Goal: Task Accomplishment & Management: Manage account settings

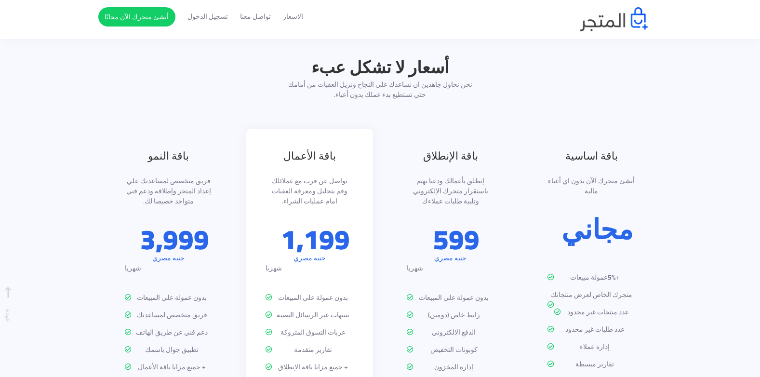
scroll to position [1206, 0]
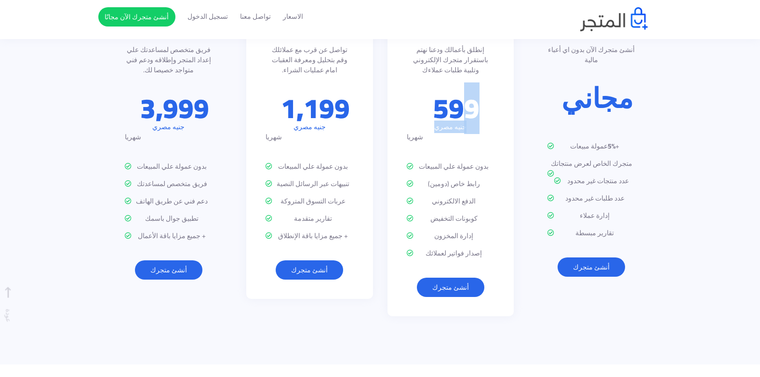
drag, startPoint x: 468, startPoint y: 94, endPoint x: 404, endPoint y: 103, distance: 64.4
click at [404, 103] on div "باقة الإنطلاق إنطلق بأعمالك ودعنا نهتم باستقرار متجرك الإلكتروني وتلبية طلبات ع…" at bounding box center [451, 157] width 127 height 319
drag, startPoint x: 404, startPoint y: 103, endPoint x: 400, endPoint y: 123, distance: 20.2
click at [400, 123] on div "باقة الإنطلاق إنطلق بأعمالك ودعنا نهتم باستقرار متجرك الإلكتروني وتلبية طلبات ع…" at bounding box center [451, 157] width 127 height 319
click at [487, 162] on p "بدون عمولة علي المبيعات" at bounding box center [451, 167] width 88 height 10
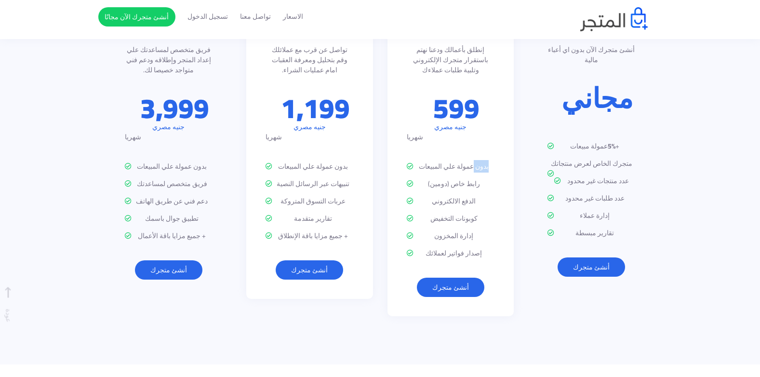
click at [487, 162] on p "بدون عمولة علي المبيعات" at bounding box center [451, 167] width 88 height 10
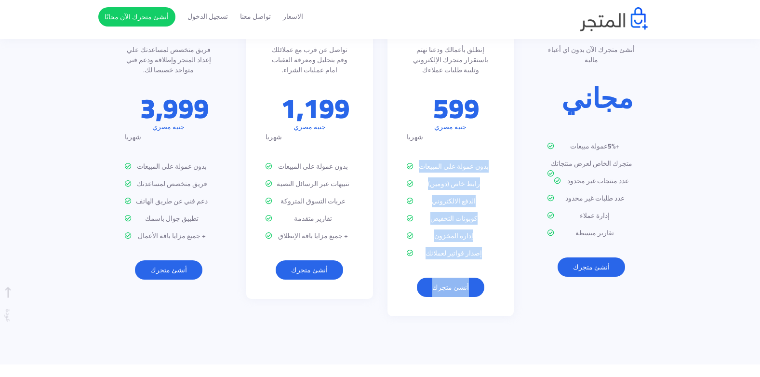
drag, startPoint x: 487, startPoint y: 131, endPoint x: 503, endPoint y: 261, distance: 131.7
click at [487, 261] on div "باقة الإنطلاق إنطلق بأعمالك ودعنا نهتم باستقرار متجرك الإلكتروني وتلبية طلبات ع…" at bounding box center [451, 157] width 127 height 319
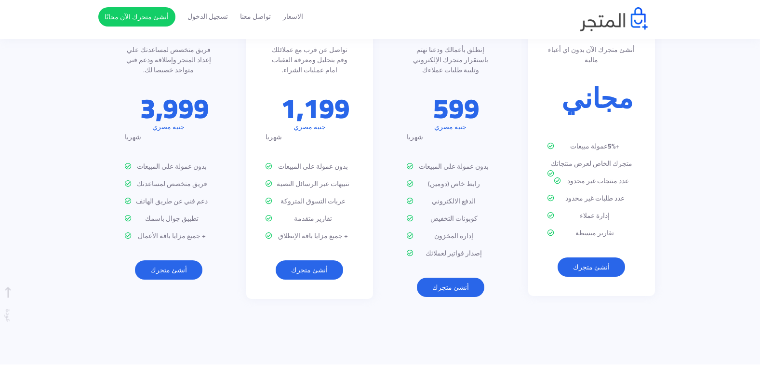
click at [487, 141] on p "+ 5% عمولة مبيعات" at bounding box center [592, 146] width 88 height 10
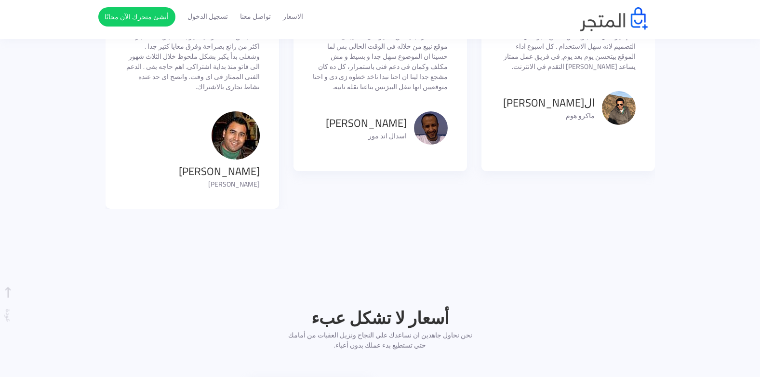
scroll to position [723, 0]
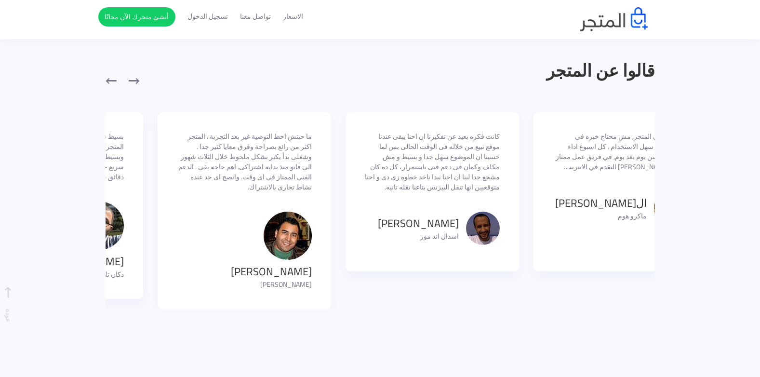
drag, startPoint x: 364, startPoint y: 188, endPoint x: 477, endPoint y: 138, distance: 123.3
click at [477, 138] on p "كانت فكره بعيد عن تفكيرنا ان احنا يبقى عندنا موقع نبيع من خلاله فى الوقت الحالى…" at bounding box center [432, 162] width 135 height 61
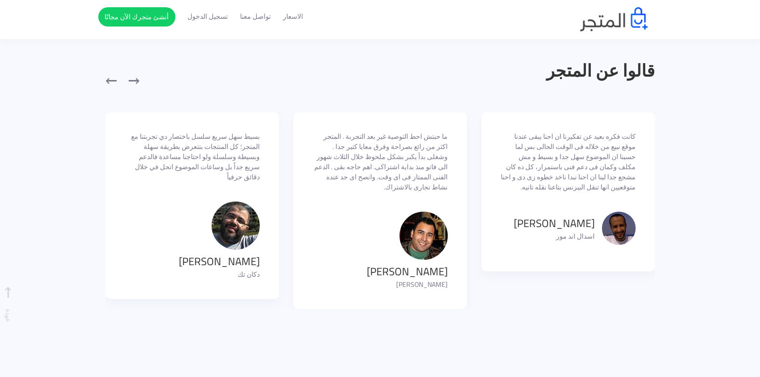
drag, startPoint x: 367, startPoint y: 174, endPoint x: 534, endPoint y: 188, distance: 167.9
click at [448, 188] on p "ما حبتش احط التوصية غير بعد التجربة . المتجر اكثر من رائع بصراحة وفرق معايا كتي…" at bounding box center [380, 162] width 135 height 61
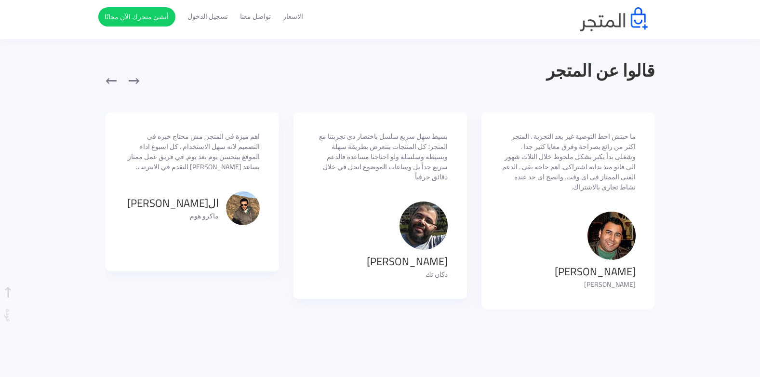
click at [448, 270] on p "دكان تك" at bounding box center [407, 275] width 81 height 10
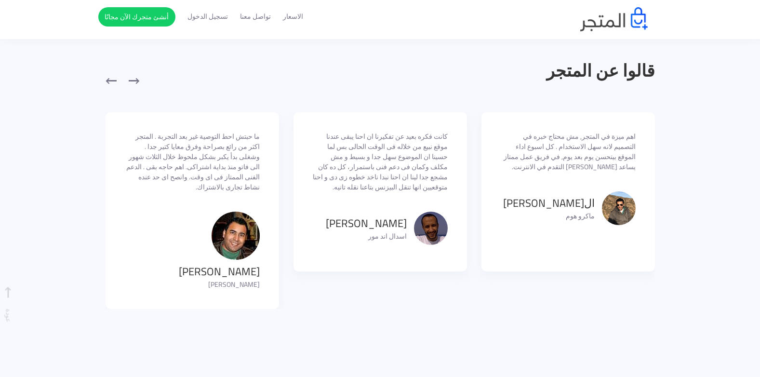
drag, startPoint x: 372, startPoint y: 234, endPoint x: 615, endPoint y: 242, distance: 242.7
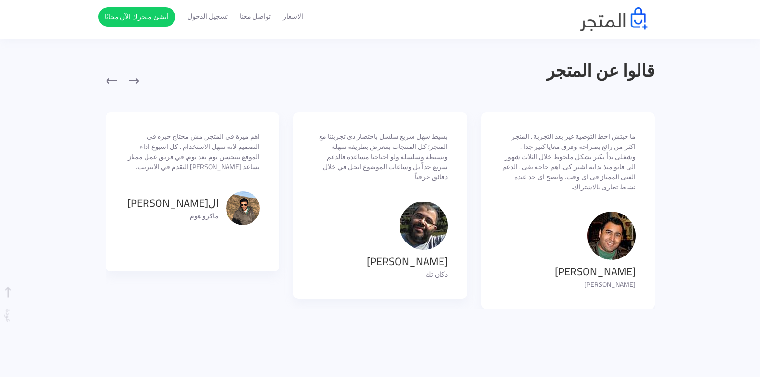
click at [279, 231] on div "اهم ميزة في المتجر, مش محتاج خبره في التصميم لانه سهل الاستخدام . كل اسبوع اداء…" at bounding box center [193, 191] width 174 height 159
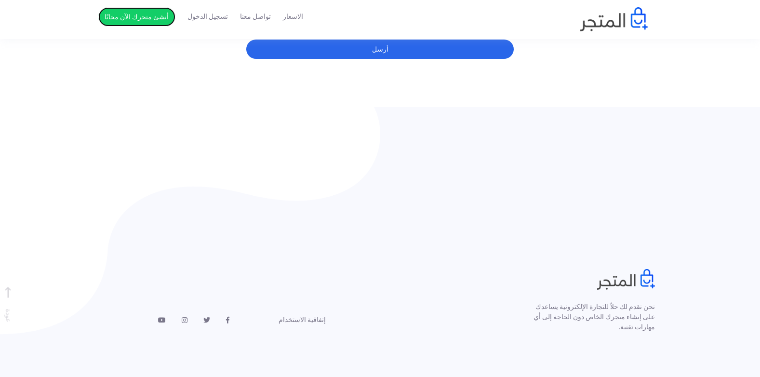
scroll to position [1932, 0]
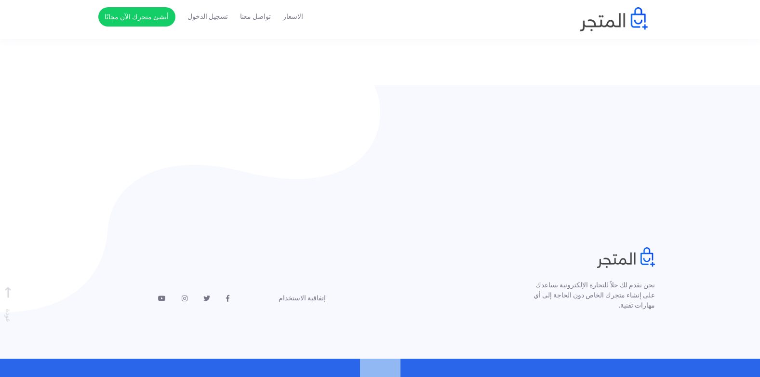
drag, startPoint x: 356, startPoint y: 358, endPoint x: 497, endPoint y: 354, distance: 140.9
click at [487, 359] on p "© 2025 المتجر" at bounding box center [381, 383] width 550 height 48
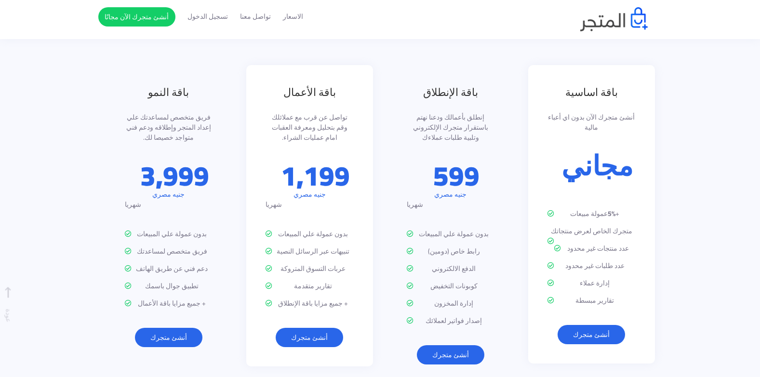
scroll to position [1113, 0]
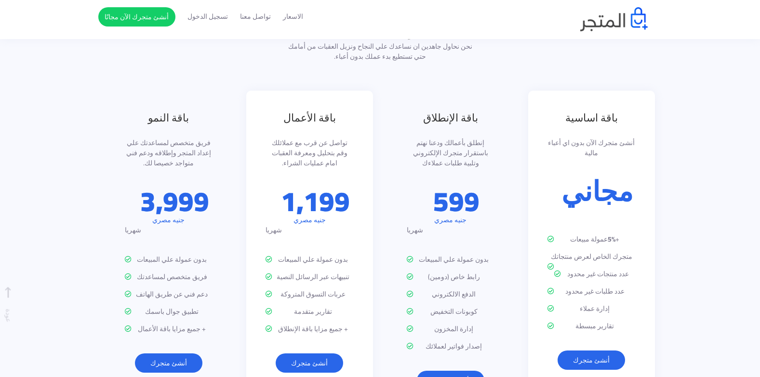
click at [487, 252] on p "متجرك الخاص لعرض منتجاتك" at bounding box center [592, 257] width 88 height 10
drag, startPoint x: 624, startPoint y: 248, endPoint x: 569, endPoint y: 266, distance: 57.9
click at [487, 266] on ul "+ 5% عمولة مبيعات متجرك الخاص لعرض منتجاتك عدد منتجات غير محدود عدد طلبات غير م…" at bounding box center [592, 282] width 88 height 97
drag, startPoint x: 569, startPoint y: 266, endPoint x: 611, endPoint y: 297, distance: 52.2
click at [487, 321] on p "تقارير مبسطة" at bounding box center [592, 326] width 88 height 10
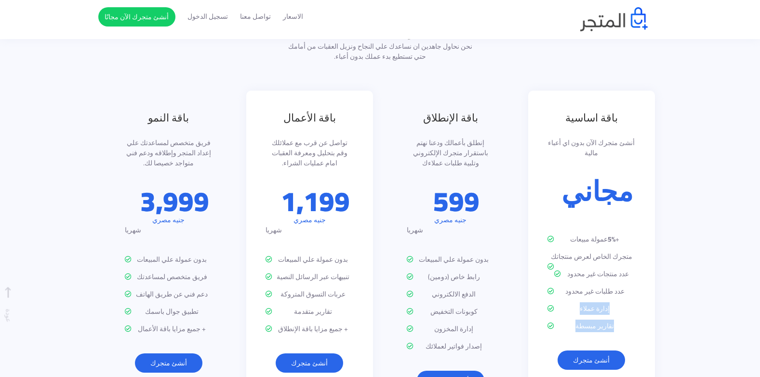
drag, startPoint x: 624, startPoint y: 277, endPoint x: 581, endPoint y: 302, distance: 49.5
click at [487, 302] on div "باقة اساسية أنشئ متجرك الآن بدون اي أعباء مالية مجاني + 5% عمولة مبيعات متجرك ا…" at bounding box center [592, 240] width 127 height 299
drag, startPoint x: 581, startPoint y: 302, endPoint x: 574, endPoint y: 302, distance: 7.2
click at [487, 302] on div "باقة اساسية أنشئ متجرك الآن بدون اي أعباء مالية مجاني + 5% عمولة مبيعات متجرك ا…" at bounding box center [592, 240] width 127 height 299
click at [487, 351] on link "أنشئ متجرك" at bounding box center [592, 360] width 68 height 19
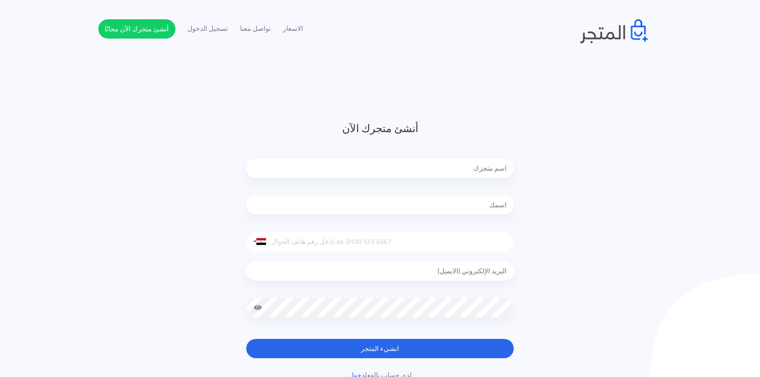
click at [407, 166] on input "text" at bounding box center [380, 168] width 268 height 19
click at [462, 163] on input "text" at bounding box center [380, 168] width 268 height 19
type input "ٍ"
type input "s"
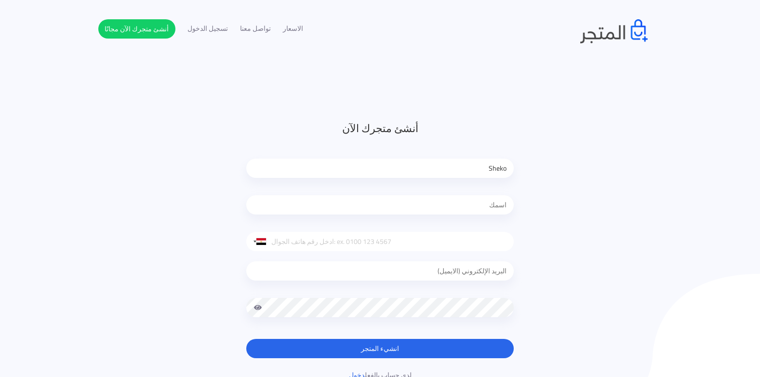
type input "Sheko"
click at [570, 208] on div "أنشئ متجرك الآن Sheko United States +1 United Kingdom +44 Afghanistan (‫افغانست…" at bounding box center [380, 251] width 564 height 260
click at [480, 207] on input "text" at bounding box center [380, 204] width 268 height 19
type input "a"
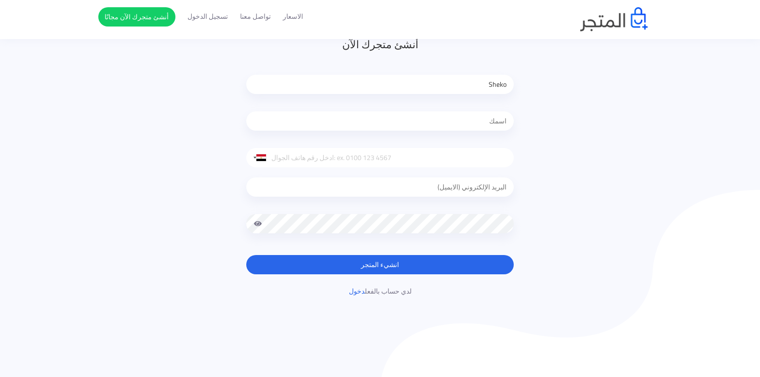
scroll to position [96, 0]
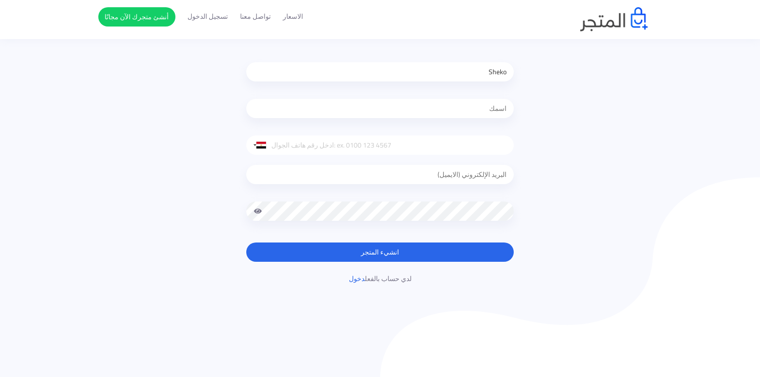
click at [434, 90] on div "Sheko" at bounding box center [380, 74] width 268 height 44
click at [439, 107] on input "text" at bounding box center [380, 108] width 268 height 19
type input "Ahemd"
type input "01024855418"
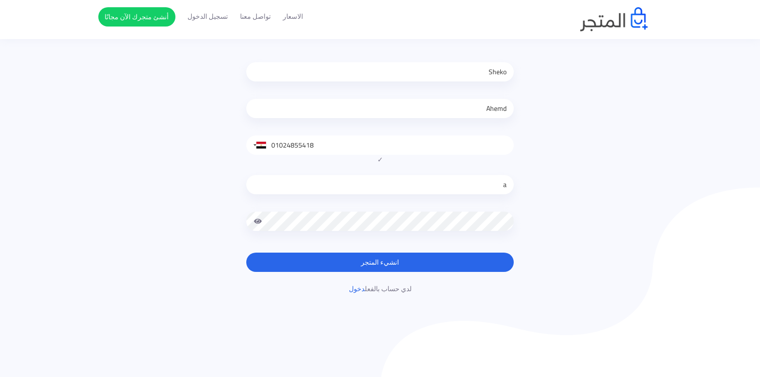
type input "ahmed.abdelhai.marwan@gmail.com"
click at [259, 220] on span at bounding box center [258, 221] width 9 height 19
click at [452, 260] on button "انشيء المتجر" at bounding box center [380, 262] width 268 height 19
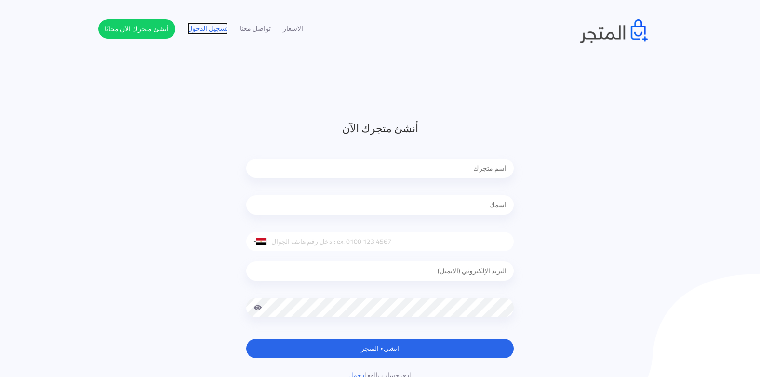
click at [211, 28] on link "تسجيل الدخول" at bounding box center [208, 29] width 41 height 10
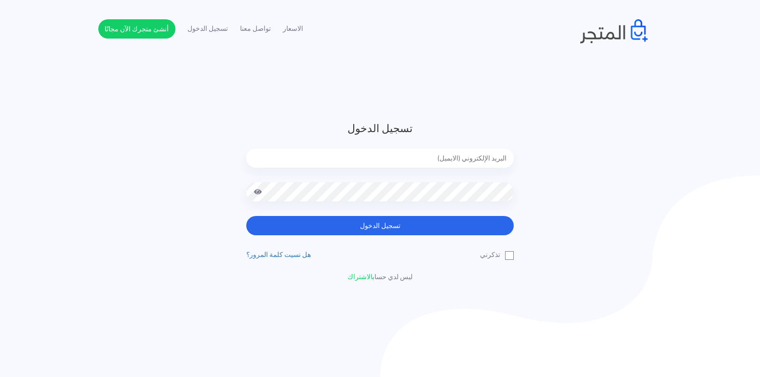
click at [303, 27] on div "الاسعار تواصل معنا تسجيل الدخول أنشئ متجرك الآن مجانًا" at bounding box center [381, 31] width 550 height 24
click at [295, 24] on link "الاسعار" at bounding box center [293, 29] width 20 height 10
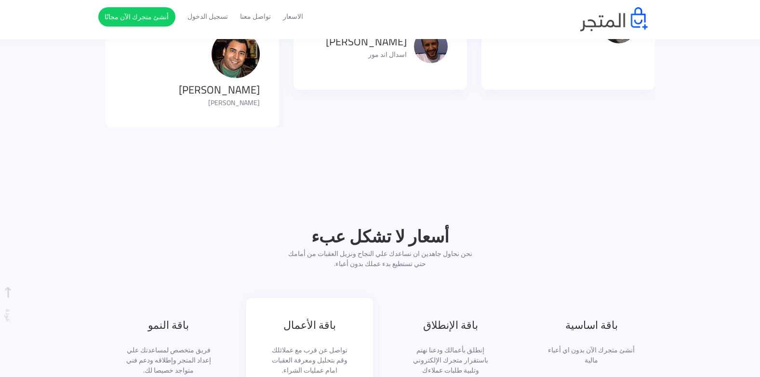
scroll to position [1051, 0]
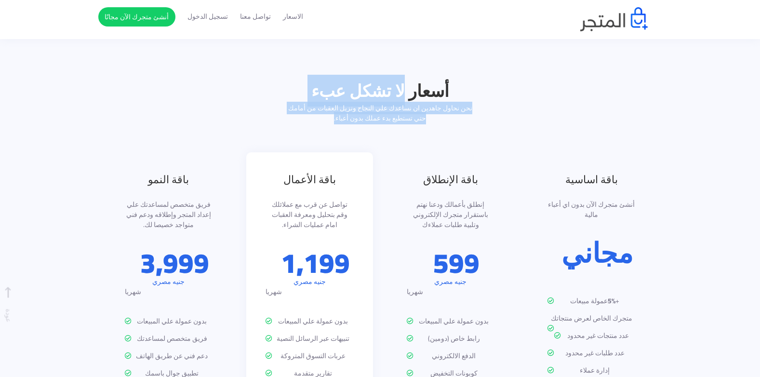
drag, startPoint x: 405, startPoint y: 64, endPoint x: 273, endPoint y: 76, distance: 132.2
click at [273, 78] on div "أسعار لا تشكل عبء نحن نحاول جاهدين ان نساعدك علي النجاح ونزيل العقبات من أمامك …" at bounding box center [380, 282] width 564 height 408
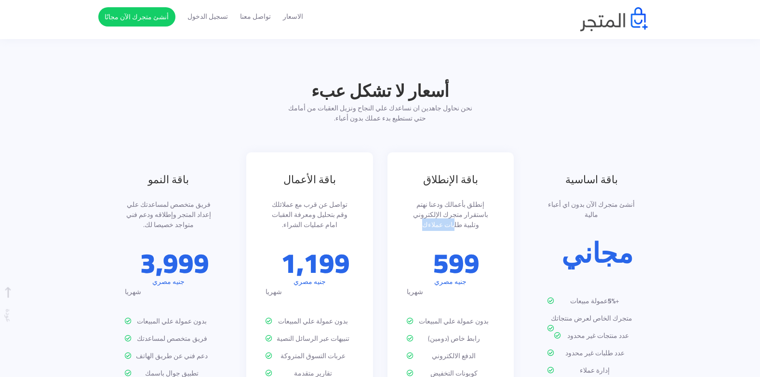
drag, startPoint x: 491, startPoint y: 184, endPoint x: 435, endPoint y: 207, distance: 60.7
click at [435, 207] on div "باقة الإنطلاق إنطلق بأعمالك ودعنا نهتم باستقرار متجرك الإلكتروني وتلبية طلبات ع…" at bounding box center [451, 311] width 127 height 319
drag, startPoint x: 435, startPoint y: 207, endPoint x: 440, endPoint y: 220, distance: 13.4
click at [440, 249] on p "599" at bounding box center [457, 262] width 46 height 27
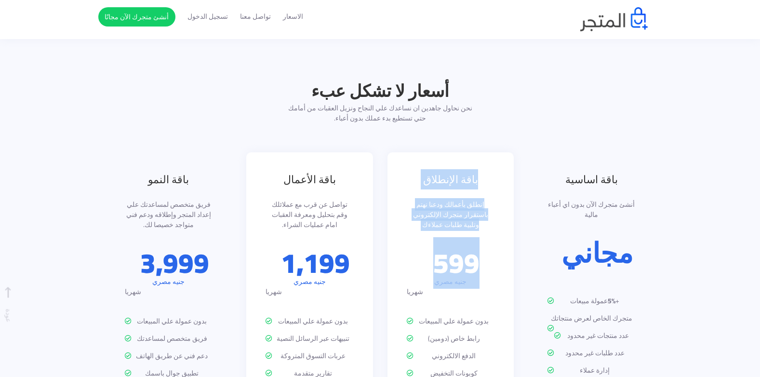
drag, startPoint x: 422, startPoint y: 221, endPoint x: 502, endPoint y: 146, distance: 108.8
click at [502, 152] on div "باقة الإنطلاق إنطلق بأعمالك ودعنا نهتم باستقرار متجرك الإلكتروني وتلبية طلبات ع…" at bounding box center [451, 311] width 127 height 319
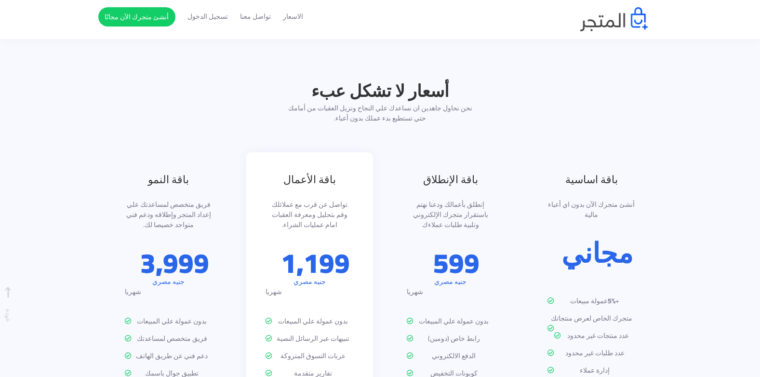
drag, startPoint x: 502, startPoint y: 146, endPoint x: 457, endPoint y: 120, distance: 52.1
click at [457, 120] on div "أسعار لا تشكل عبء نحن نحاول جاهدين ان نساعدك علي النجاح ونزيل العقبات من أمامك …" at bounding box center [380, 282] width 564 height 408
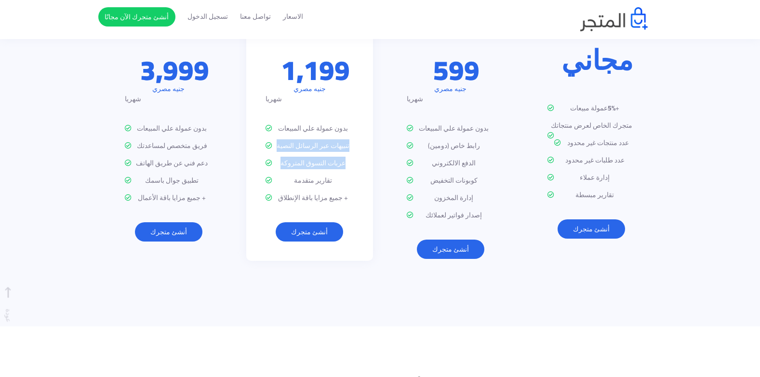
drag, startPoint x: 358, startPoint y: 111, endPoint x: 274, endPoint y: 129, distance: 85.3
click at [274, 129] on div "باقة الأعمال تواصل عن قرب مع عملائلك وقم بتحليل ومعرفة العقبات امام عمليات الشر…" at bounding box center [309, 109] width 127 height 301
drag, startPoint x: 144, startPoint y: 144, endPoint x: 218, endPoint y: 148, distance: 73.9
click at [218, 148] on div "باقة النمو فريق متخصص لمساعدتك علي إعداد المتجر وإطلاقه ودعم فني متواجد خصيصا ل…" at bounding box center [169, 109] width 127 height 301
drag, startPoint x: 218, startPoint y: 148, endPoint x: 208, endPoint y: 151, distance: 10.7
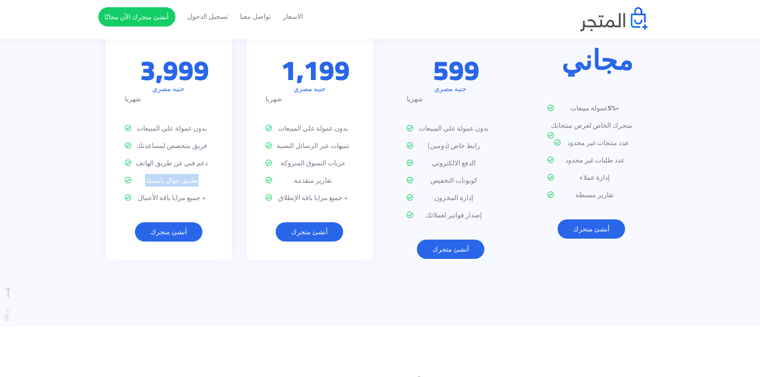
click at [208, 176] on p "تطبيق جوال باسمك" at bounding box center [169, 181] width 88 height 10
drag, startPoint x: 208, startPoint y: 151, endPoint x: 215, endPoint y: 116, distance: 35.8
click at [215, 116] on div "باقة النمو فريق متخصص لمساعدتك علي إعداد المتجر وإطلاقه ودعم فني متواجد خصيصا ل…" at bounding box center [169, 109] width 127 height 301
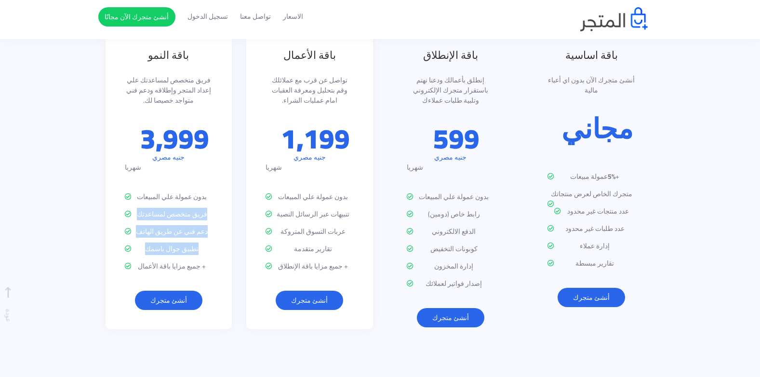
scroll to position [1195, 0]
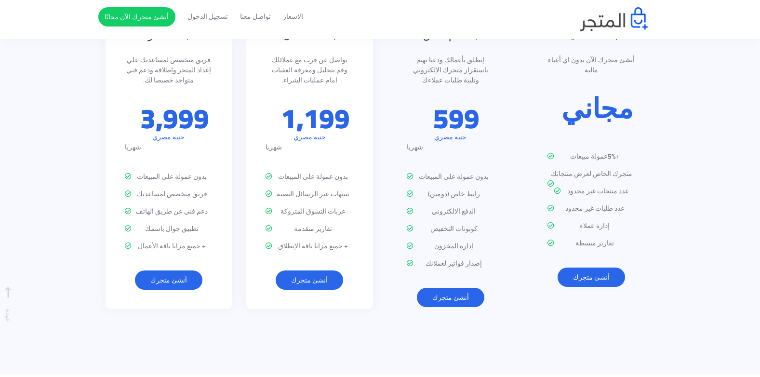
click at [196, 241] on p "+ جميع مزايا باقة الأعمال" at bounding box center [169, 246] width 88 height 10
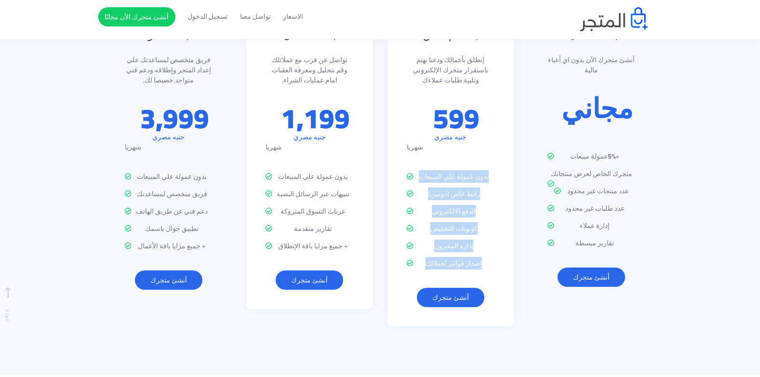
drag, startPoint x: 489, startPoint y: 136, endPoint x: 409, endPoint y: 234, distance: 126.8
click at [410, 232] on div "باقة الإنطلاق إنطلق بأعمالك ودعنا نهتم باستقرار متجرك الإلكتروني وتلبية طلبات ع…" at bounding box center [451, 167] width 127 height 319
click at [408, 260] on icon at bounding box center [410, 263] width 7 height 7
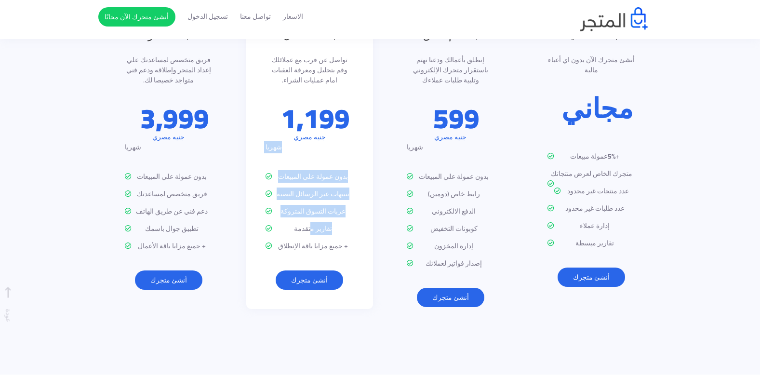
drag, startPoint x: 312, startPoint y: 116, endPoint x: 311, endPoint y: 201, distance: 84.4
click at [311, 201] on div "باقة الأعمال تواصل عن قرب مع عملائلك وقم بتحليل ومعرفة العقبات امام عمليات الشر…" at bounding box center [309, 158] width 127 height 301
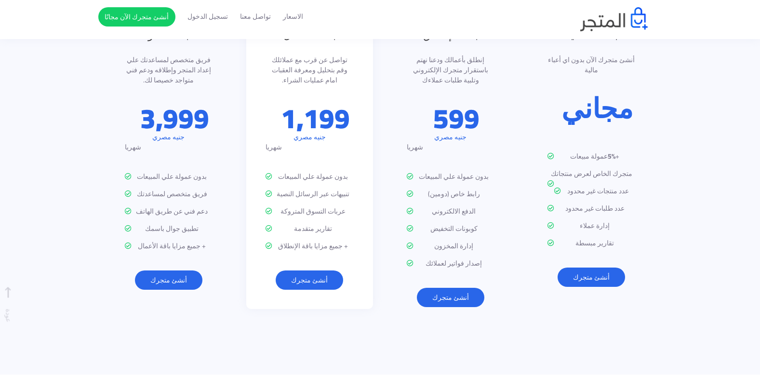
drag, startPoint x: 311, startPoint y: 201, endPoint x: 287, endPoint y: 217, distance: 29.0
click at [287, 241] on p "+ جميع مزايا باقة الإنطلاق" at bounding box center [310, 246] width 88 height 10
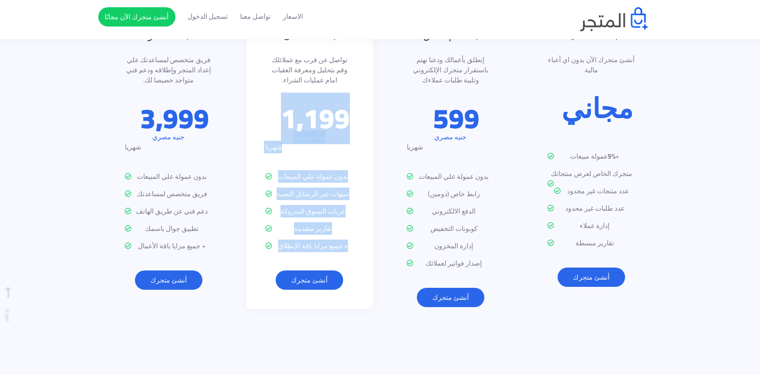
drag, startPoint x: 287, startPoint y: 217, endPoint x: 322, endPoint y: 67, distance: 154.4
click at [322, 67] on div "باقة الأعمال تواصل عن قرب مع عملائلك وقم بتحليل ومعرفة العقبات امام عمليات الشر…" at bounding box center [309, 158] width 127 height 301
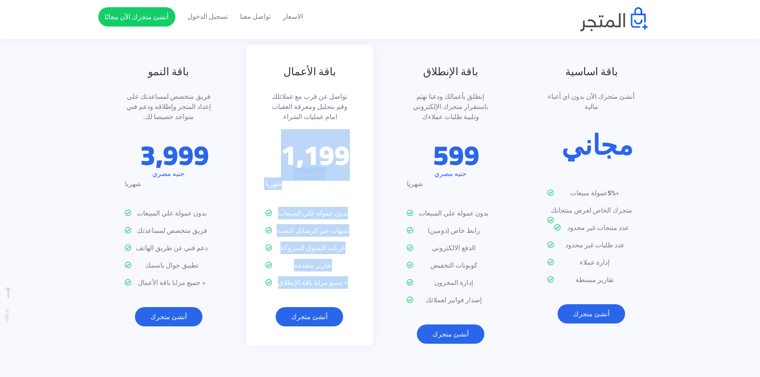
scroll to position [1051, 0]
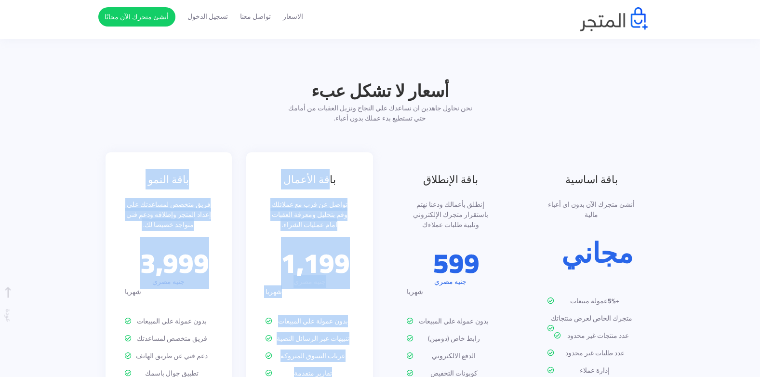
drag, startPoint x: 328, startPoint y: 140, endPoint x: 110, endPoint y: 211, distance: 229.1
click at [110, 211] on div "باقة اساسية أنشئ متجرك الآن بدون اي أعباء مالية مجاني + 5% عمولة مبيعات متجرك ا…" at bounding box center [380, 318] width 564 height 333
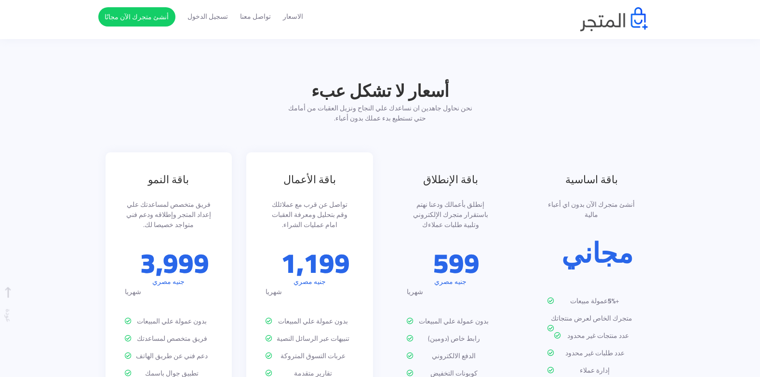
click at [106, 209] on div "باقة النمو فريق متخصص لمساعدتك علي إعداد المتجر وإطلاقه ودعم فني متواجد خصيصا ل…" at bounding box center [169, 302] width 127 height 301
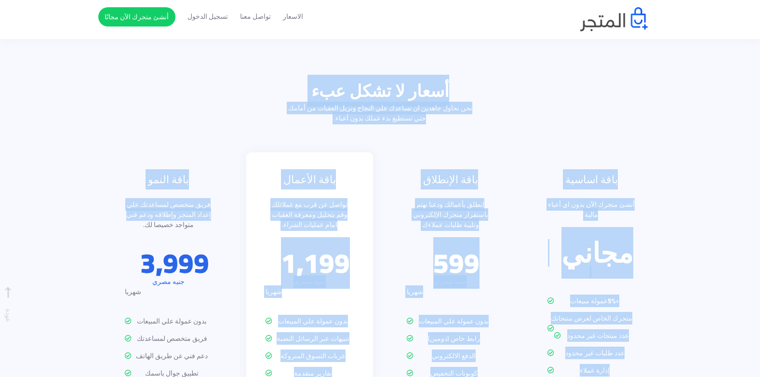
drag, startPoint x: 64, startPoint y: 190, endPoint x: 676, endPoint y: 107, distance: 618.0
click at [676, 107] on section "أسعار لا تشكل عبء نحن نحاول جاهدين ان نساعدك علي النجاح ونزيل العقبات من أمامك …" at bounding box center [380, 275] width 760 height 490
drag, startPoint x: 676, startPoint y: 107, endPoint x: 670, endPoint y: 123, distance: 17.1
click at [670, 123] on section "أسعار لا تشكل عبء نحن نحاول جاهدين ان نساعدك علي النجاح ونزيل العقبات من أمامك …" at bounding box center [380, 275] width 760 height 490
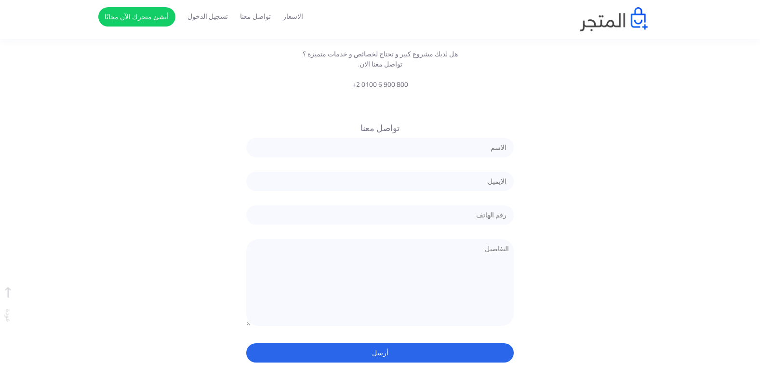
scroll to position [1581, 0]
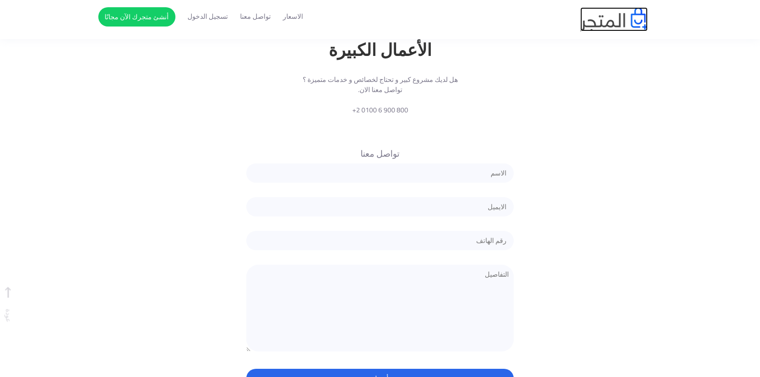
click at [619, 18] on img at bounding box center [615, 19] width 68 height 24
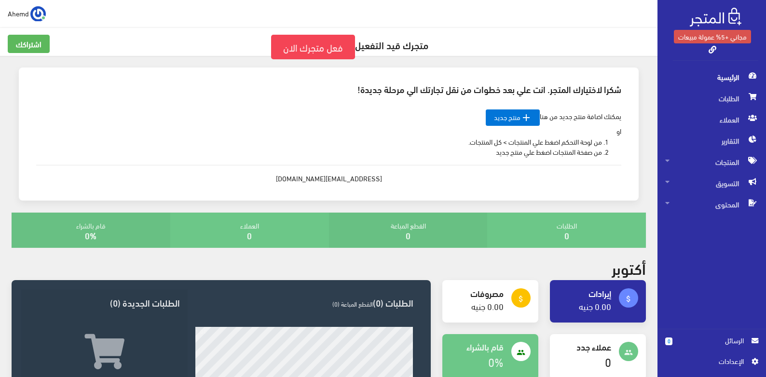
click at [400, 46] on h5 "متجرك قيد التفعيل فعل متجرك الان" at bounding box center [329, 47] width 642 height 25
drag, startPoint x: 400, startPoint y: 46, endPoint x: 395, endPoint y: 52, distance: 7.5
click at [395, 52] on h5 "متجرك قيد التفعيل فعل متجرك الان" at bounding box center [329, 47] width 642 height 25
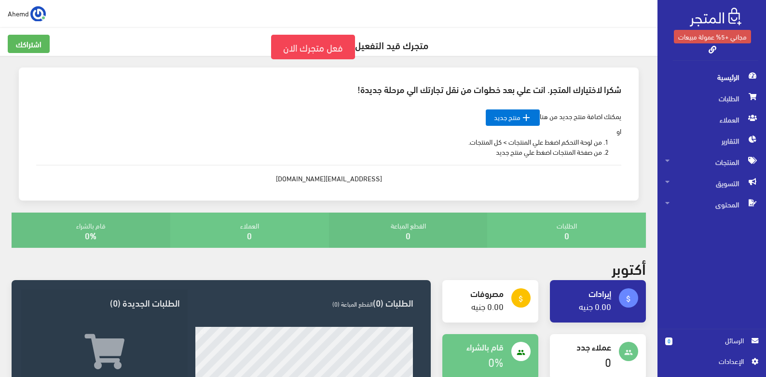
click at [317, 106] on div "يمكنك اضافة منتج جديد من هنا  منتج جديد او من لوحة التحكم اضغط علي المنتجات > …" at bounding box center [328, 147] width 600 height 90
drag, startPoint x: 622, startPoint y: 123, endPoint x: 584, endPoint y: 189, distance: 75.4
click at [584, 189] on div "يمكنك اضافة منتج جديد من هنا  منتج جديد او من لوحة التحكم اضغط علي المنتجات > …" at bounding box center [328, 147] width 600 height 90
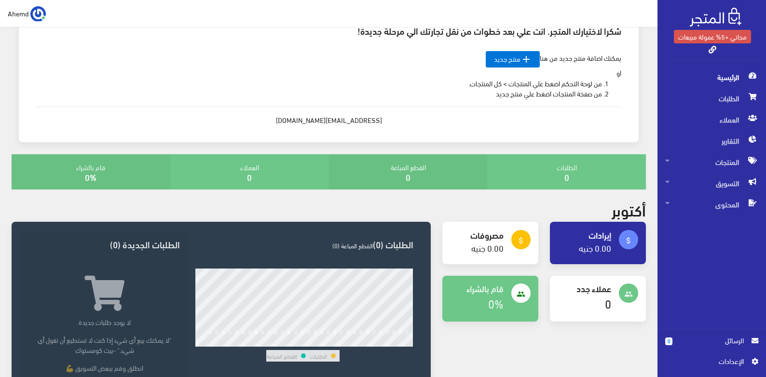
scroll to position [193, 0]
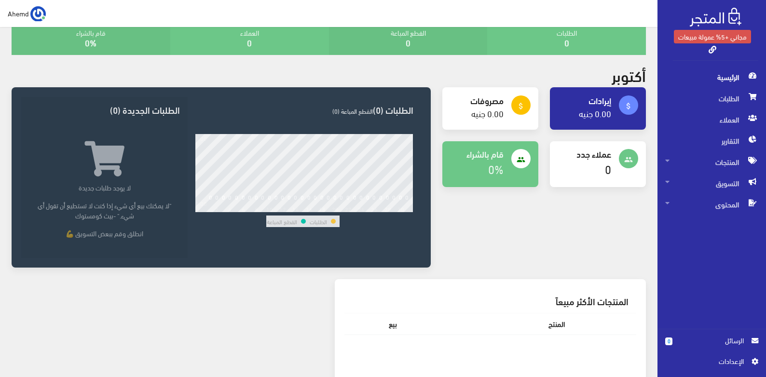
click at [501, 102] on h4 "مصروفات" at bounding box center [477, 100] width 54 height 10
click at [720, 94] on span "الطلبات" at bounding box center [711, 98] width 93 height 21
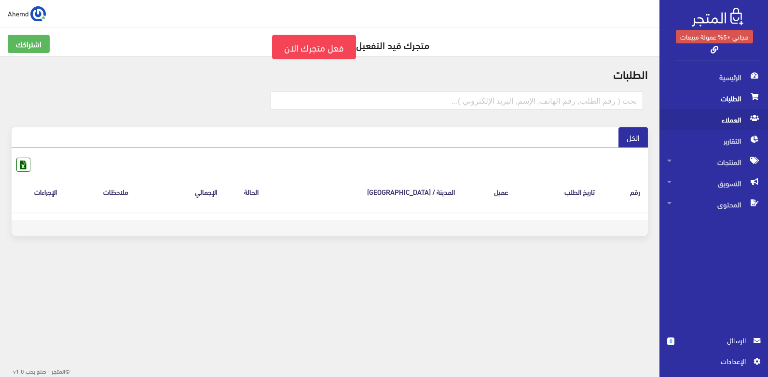
click at [713, 122] on span "العملاء" at bounding box center [713, 119] width 93 height 21
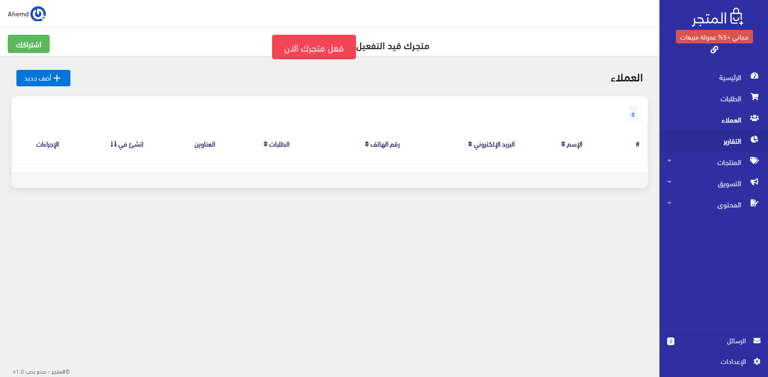
click at [736, 144] on span "التقارير" at bounding box center [713, 140] width 93 height 21
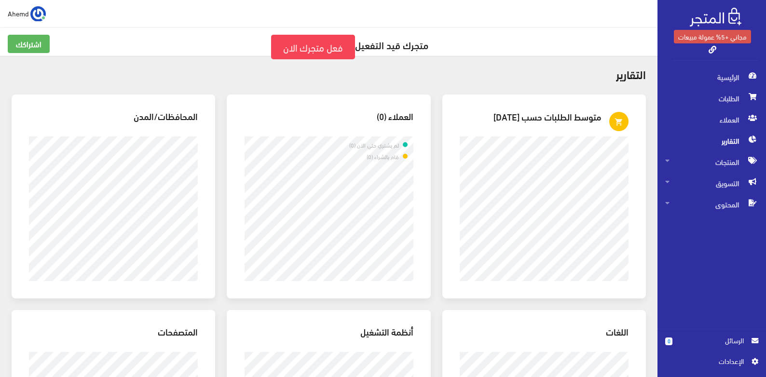
click at [718, 150] on span "التقارير" at bounding box center [711, 140] width 93 height 21
click at [717, 160] on span "المنتجات" at bounding box center [711, 161] width 93 height 21
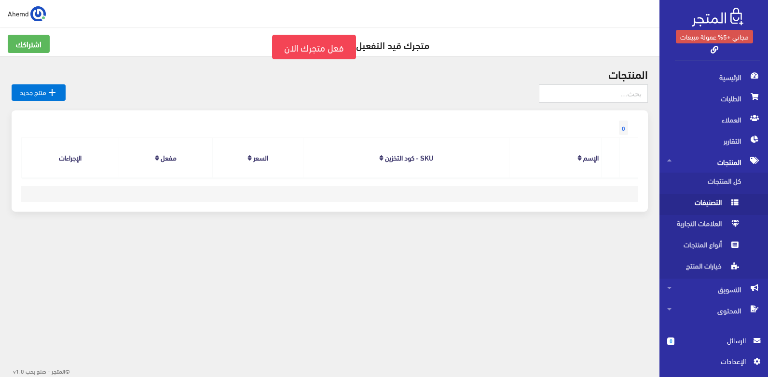
click at [721, 199] on span "التصنيفات" at bounding box center [703, 204] width 73 height 21
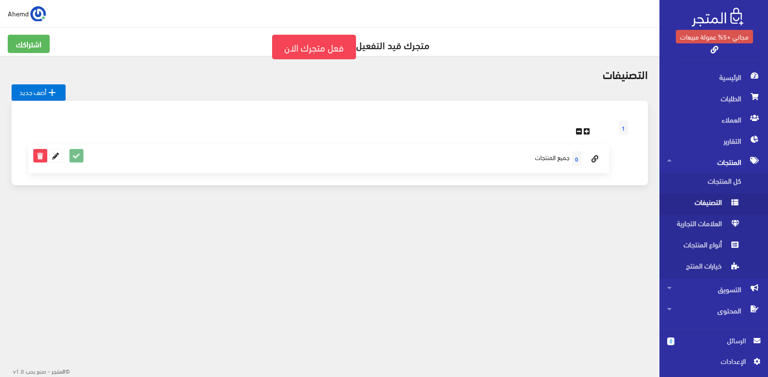
click at [75, 156] on icon at bounding box center [76, 155] width 13 height 13
click at [302, 42] on link "فعل متجرك الان" at bounding box center [314, 47] width 84 height 25
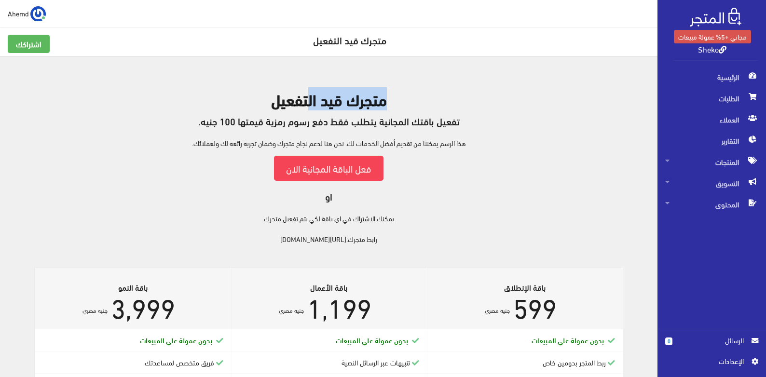
drag, startPoint x: 353, startPoint y: 94, endPoint x: 434, endPoint y: 94, distance: 81.0
click at [434, 94] on h2 "متجرك قيد التفعيل" at bounding box center [329, 99] width 634 height 17
drag, startPoint x: 434, startPoint y: 94, endPoint x: 436, endPoint y: 121, distance: 26.6
click at [436, 121] on h5 "تفعيل باقتك المجانية يتطلب فقط دفع رسوم رمزية قيمتها 100 جنيه." at bounding box center [329, 121] width 634 height 11
drag, startPoint x: 465, startPoint y: 119, endPoint x: 167, endPoint y: 147, distance: 299.8
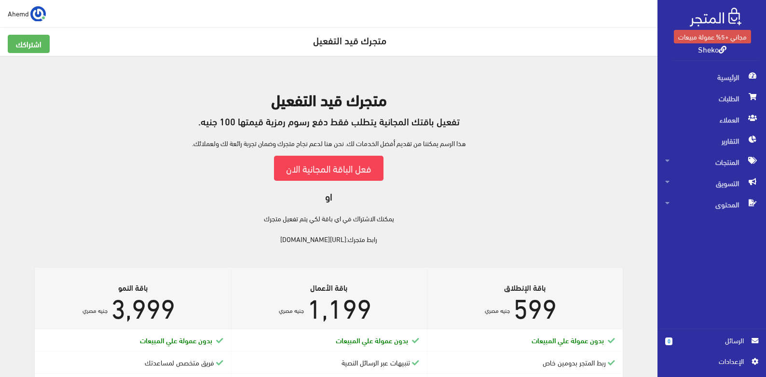
click at [167, 147] on div "متجرك قيد التفعيل تفعيل باقتك المجانية يتطلب فقط دفع رسوم رمزية قيمتها 100 جنيه…" at bounding box center [329, 167] width 634 height 153
click at [532, 142] on p "هذا الرسم يمكننا من تقديم أفضل الخدمات لك. نحن هنا لدعم نجاح متجرك وضمان تجربة …" at bounding box center [329, 143] width 634 height 11
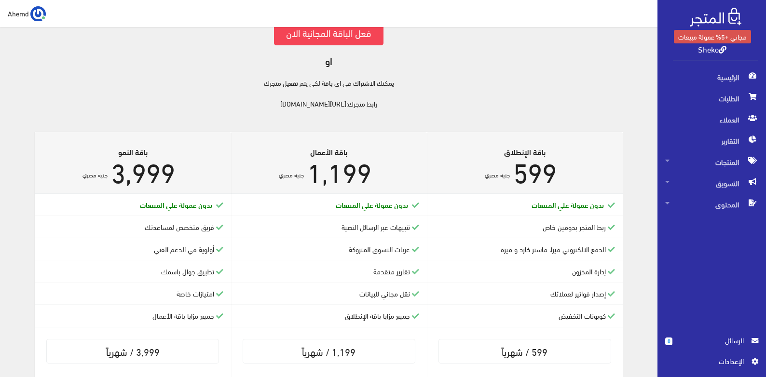
scroll to position [145, 0]
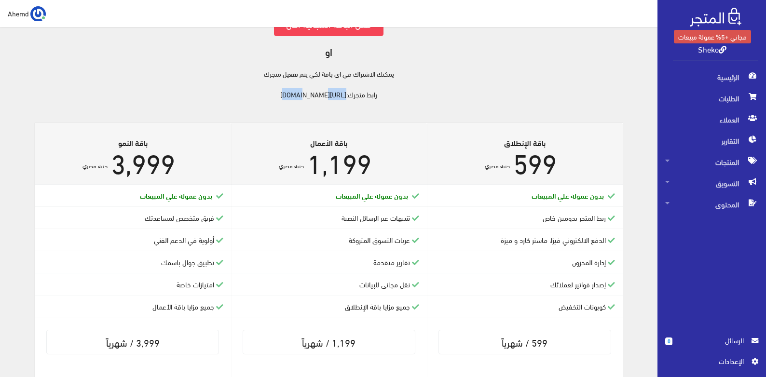
drag, startPoint x: 227, startPoint y: 96, endPoint x: 304, endPoint y: 94, distance: 77.7
click at [304, 94] on div "متجرك قيد التفعيل تفعيل باقتك المجانية يتطلب فقط دفع رسوم رمزية قيمتها 100 جنيه…" at bounding box center [329, 22] width 634 height 153
drag, startPoint x: 304, startPoint y: 94, endPoint x: 406, endPoint y: 90, distance: 101.3
click at [406, 90] on div "متجرك قيد التفعيل تفعيل باقتك المجانية يتطلب فقط دفع رسوم رمزية قيمتها 100 جنيه…" at bounding box center [329, 22] width 634 height 153
drag, startPoint x: 354, startPoint y: 96, endPoint x: 255, endPoint y: 98, distance: 99.8
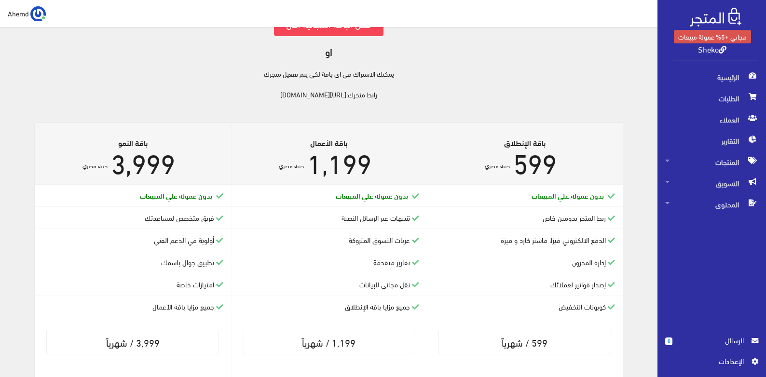
click at [255, 98] on div "متجرك قيد التفعيل تفعيل باقتك المجانية يتطلب فقط دفع رسوم رمزية قيمتها 100 جنيه…" at bounding box center [329, 22] width 634 height 153
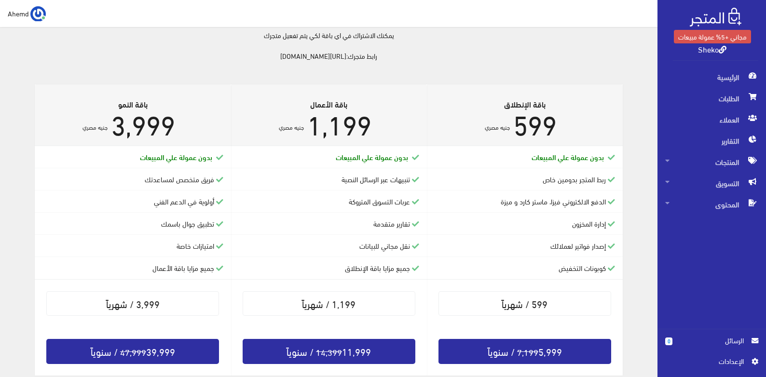
scroll to position [235, 0]
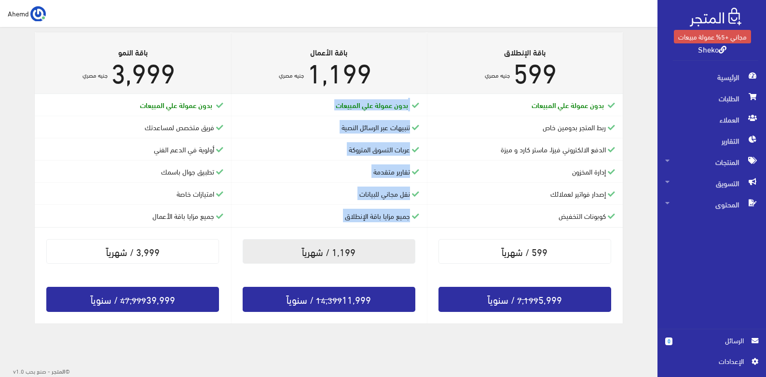
drag, startPoint x: 422, startPoint y: 99, endPoint x: 327, endPoint y: 242, distance: 171.3
click at [327, 242] on div "باقة الأعمال 1,199 جنيه مصري 14,399" at bounding box center [329, 177] width 196 height 291
drag, startPoint x: 327, startPoint y: 242, endPoint x: 285, endPoint y: 233, distance: 42.4
click at [285, 233] on div "1,199 / شهرياً" at bounding box center [329, 252] width 196 height 48
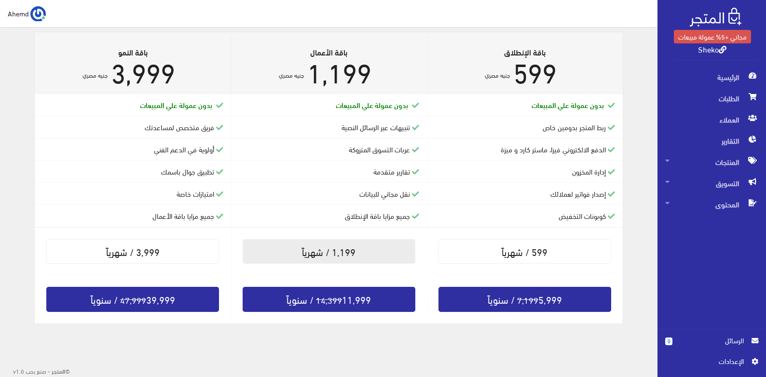
click at [293, 246] on link "1,199 / شهرياً" at bounding box center [329, 251] width 173 height 25
drag, startPoint x: 293, startPoint y: 246, endPoint x: 443, endPoint y: 156, distance: 174.7
click at [442, 160] on div "باقة الإنطلاق 599 جنيه مصري 7,199 14,399" at bounding box center [329, 183] width 588 height 303
click at [444, 155] on li "الدفع الالكتروني فيزا، ماستر كارد و ميزة" at bounding box center [525, 149] width 196 height 22
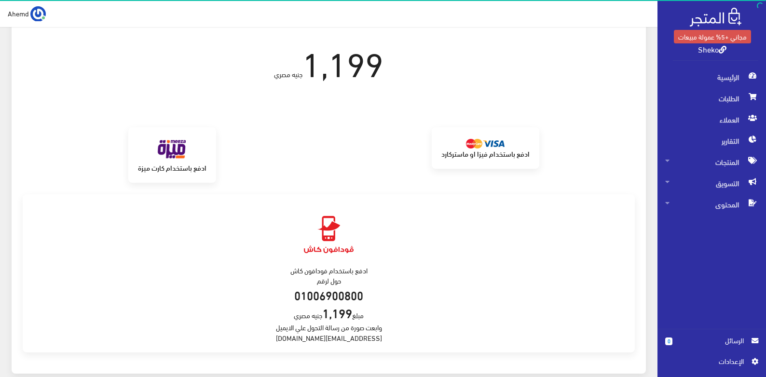
scroll to position [96, 0]
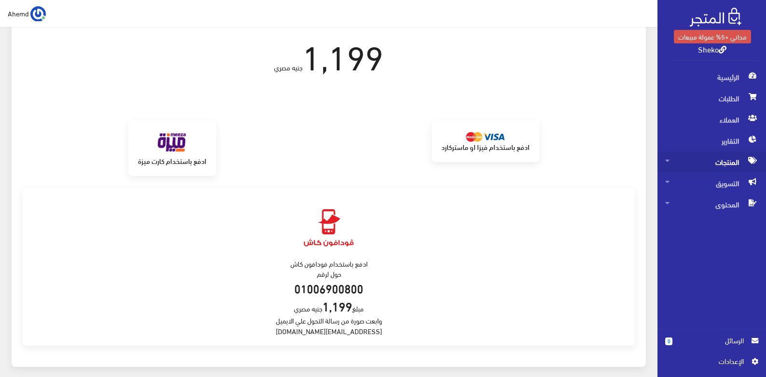
click at [704, 161] on span "المنتجات" at bounding box center [711, 161] width 93 height 21
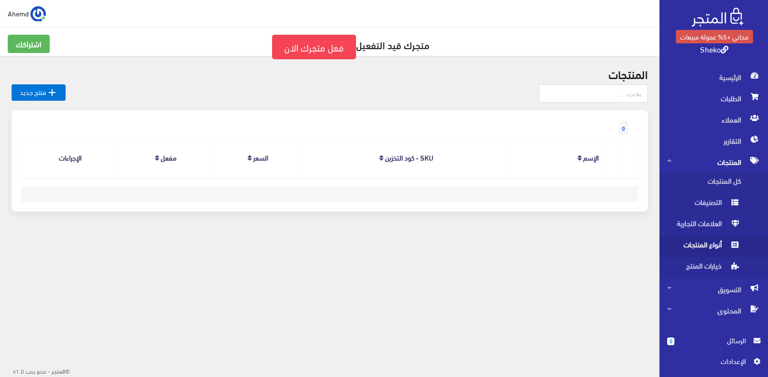
click at [708, 251] on span "أنواع المنتجات" at bounding box center [703, 246] width 73 height 21
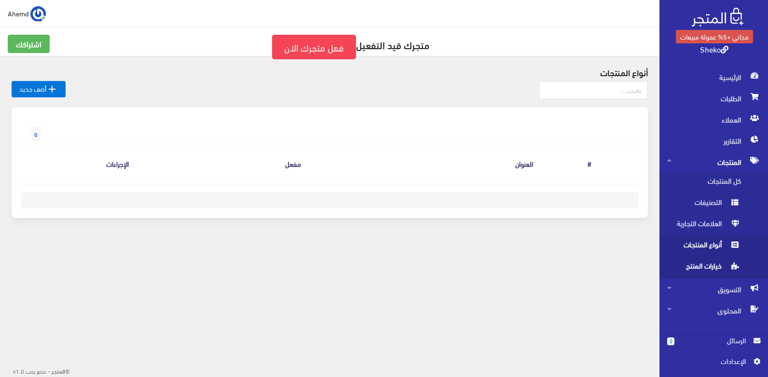
click at [691, 265] on span "خيارات المنتج" at bounding box center [703, 268] width 73 height 21
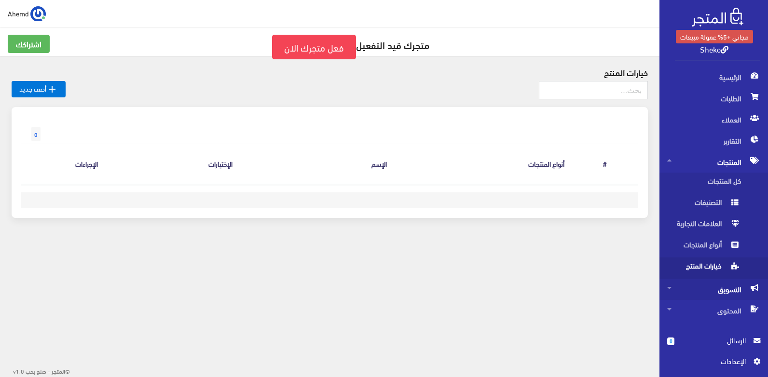
click at [731, 294] on span "التسويق" at bounding box center [713, 289] width 93 height 21
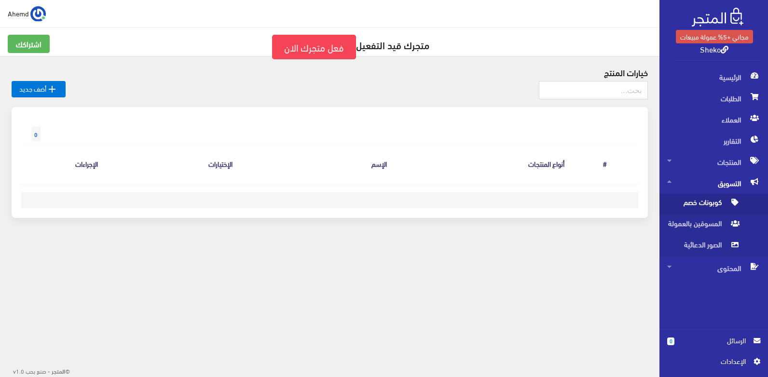
click at [684, 204] on span "كوبونات خصم" at bounding box center [703, 204] width 73 height 21
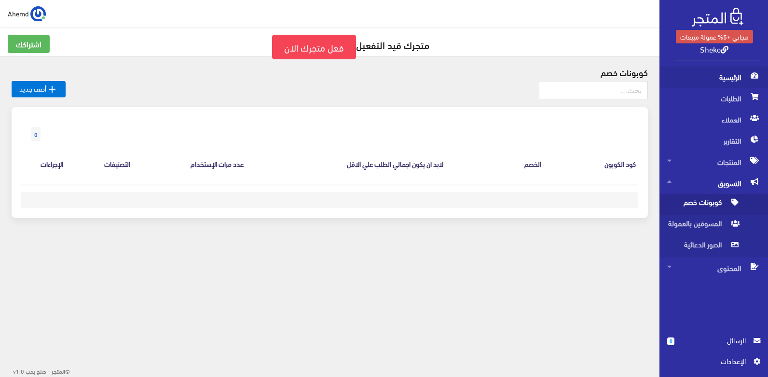
click at [720, 75] on span "الرئيسية" at bounding box center [713, 77] width 93 height 21
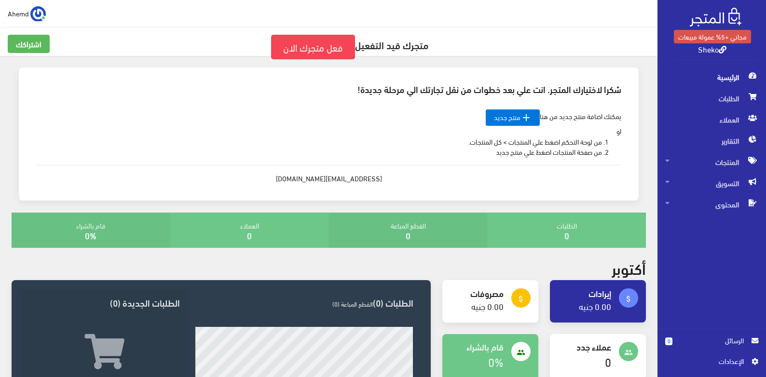
click at [560, 236] on h4 "0" at bounding box center [566, 236] width 143 height 10
click at [717, 93] on span "الطلبات" at bounding box center [711, 98] width 93 height 21
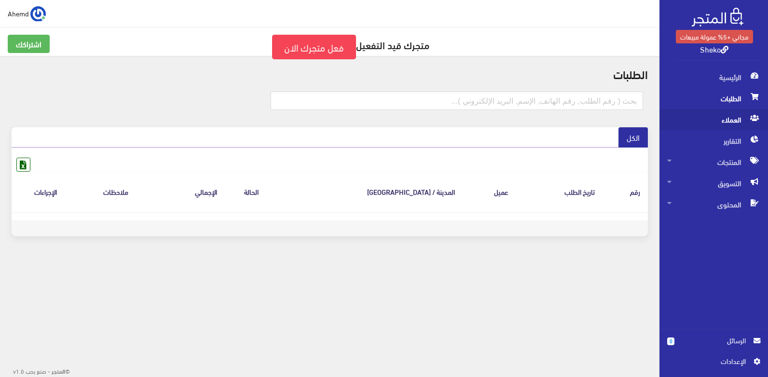
click at [754, 120] on icon at bounding box center [754, 118] width 9 height 7
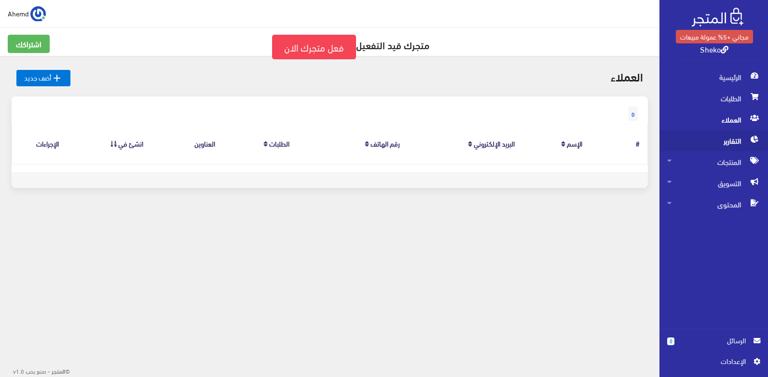
click at [749, 147] on span at bounding box center [754, 138] width 12 height 17
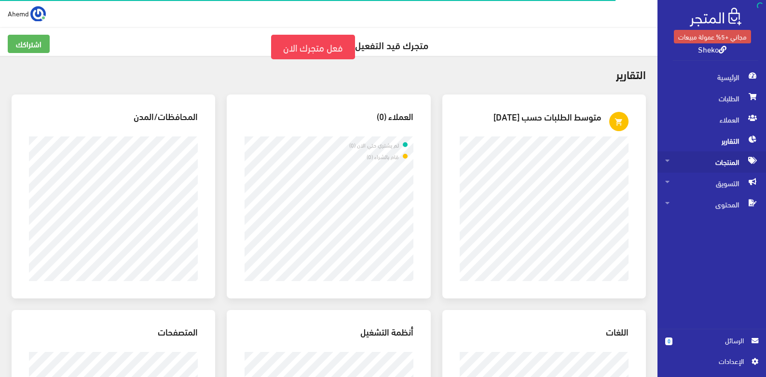
click at [748, 163] on icon at bounding box center [752, 160] width 9 height 7
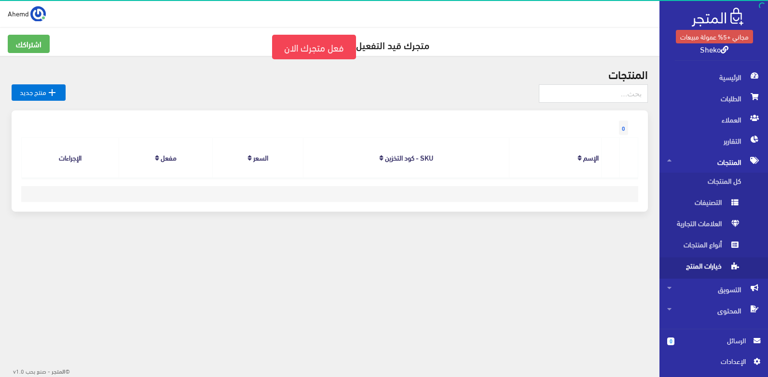
click at [747, 163] on link "المنتجات" at bounding box center [713, 161] width 109 height 21
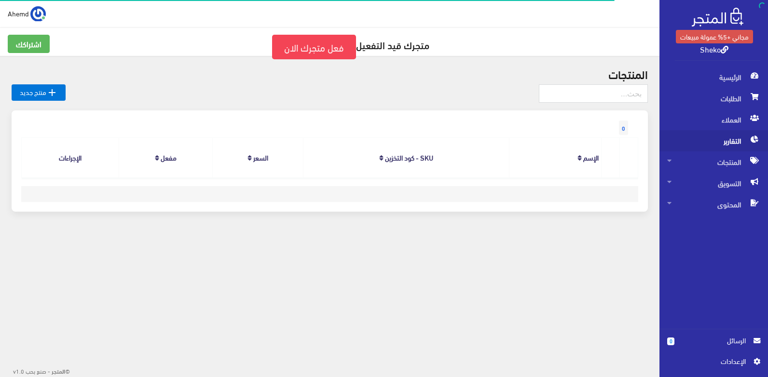
click at [746, 150] on span "التقارير" at bounding box center [713, 140] width 93 height 21
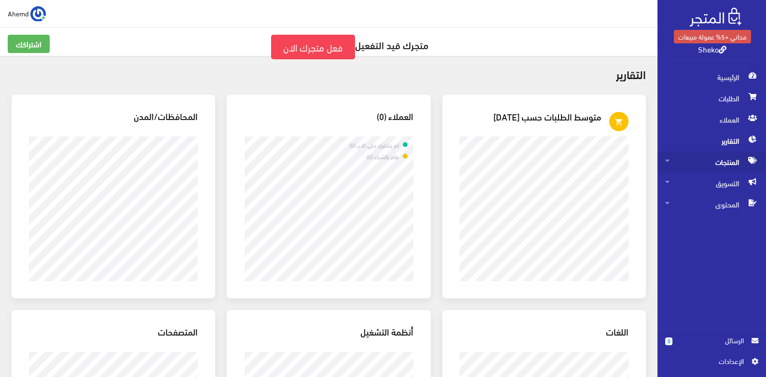
click at [724, 158] on span "المنتجات" at bounding box center [711, 161] width 93 height 21
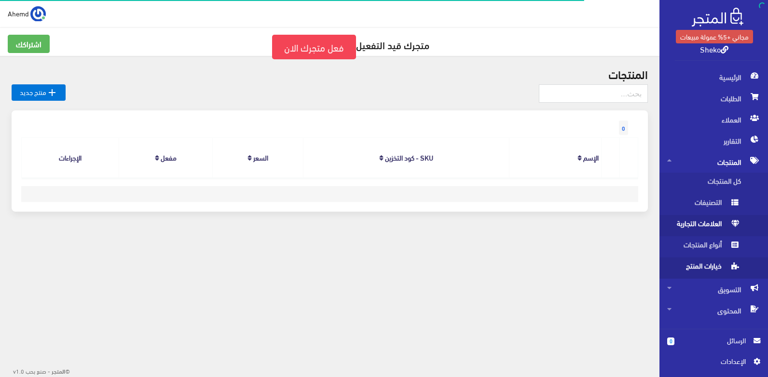
click at [729, 228] on span at bounding box center [735, 222] width 12 height 15
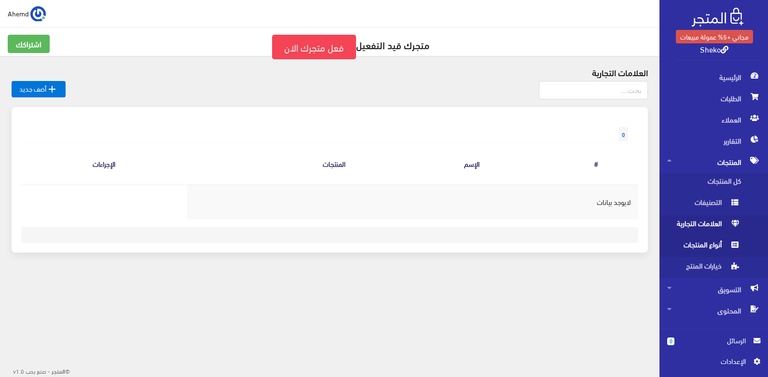
click at [724, 251] on span "أنواع المنتجات" at bounding box center [703, 246] width 73 height 21
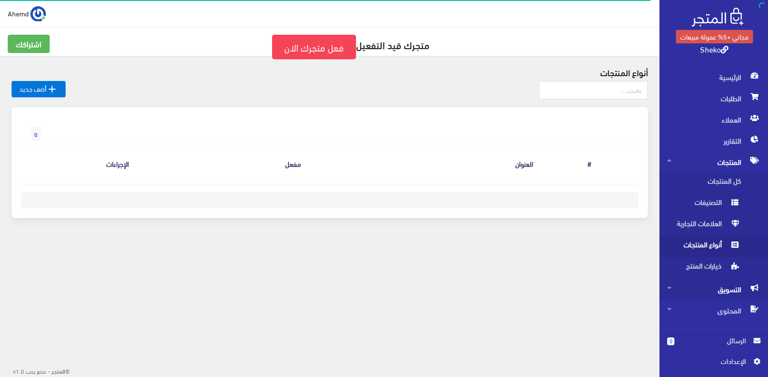
click at [706, 291] on span "التسويق" at bounding box center [713, 289] width 93 height 21
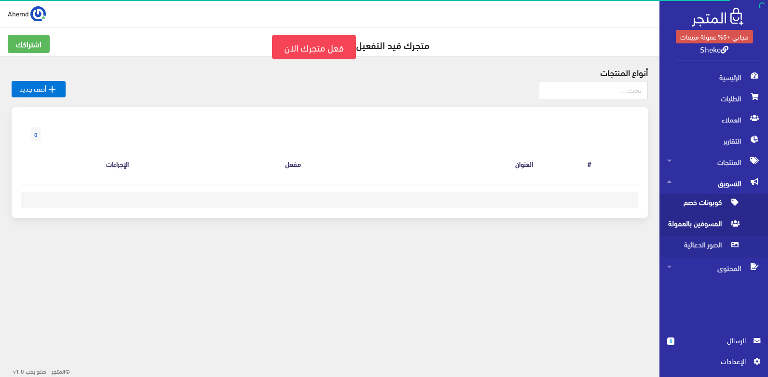
click at [718, 223] on span "المسوقين بالعمولة" at bounding box center [703, 225] width 73 height 21
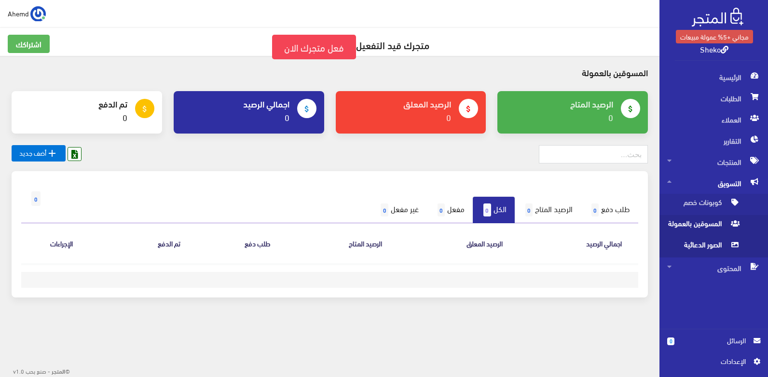
click at [733, 243] on icon at bounding box center [734, 245] width 7 height 7
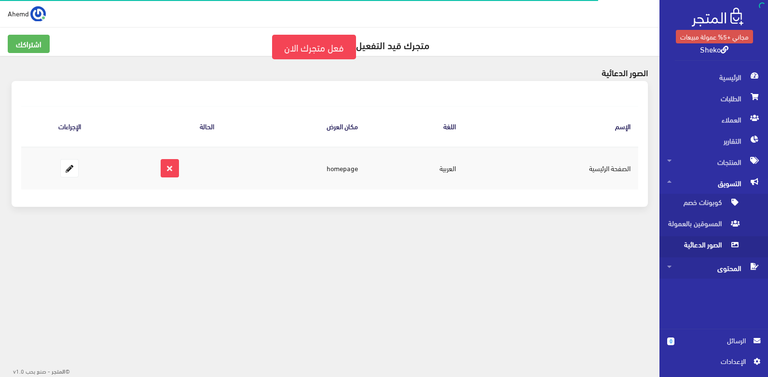
click at [733, 271] on span "المحتوى" at bounding box center [713, 268] width 93 height 21
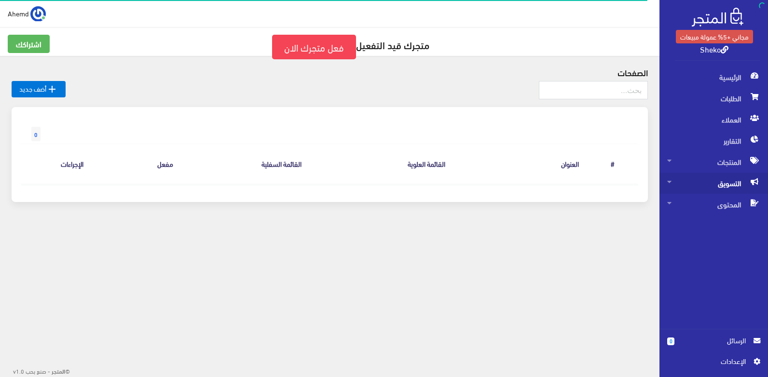
click at [711, 192] on span "التسويق" at bounding box center [713, 183] width 93 height 21
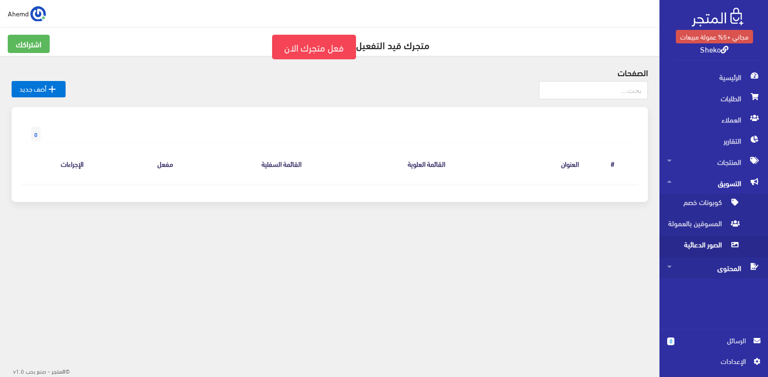
click at [711, 270] on span "المحتوى" at bounding box center [713, 268] width 93 height 21
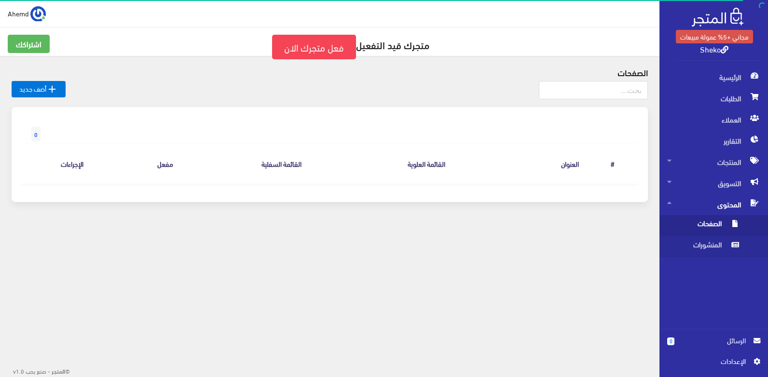
click at [712, 221] on span "الصفحات" at bounding box center [703, 225] width 73 height 21
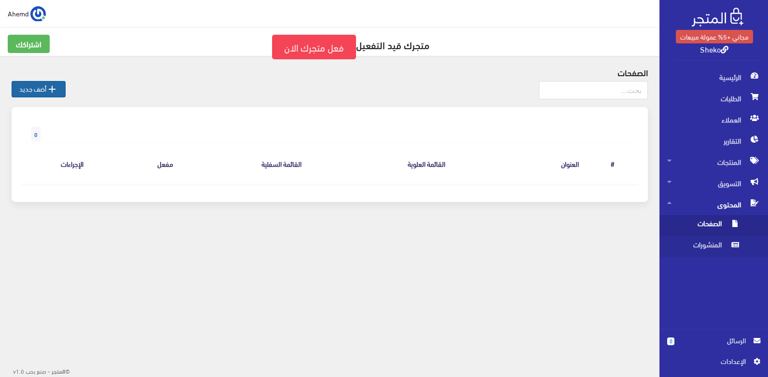
click at [53, 84] on icon "" at bounding box center [52, 89] width 12 height 12
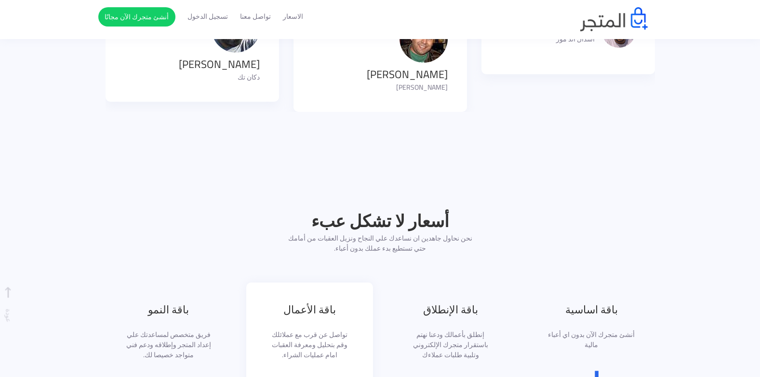
scroll to position [868, 0]
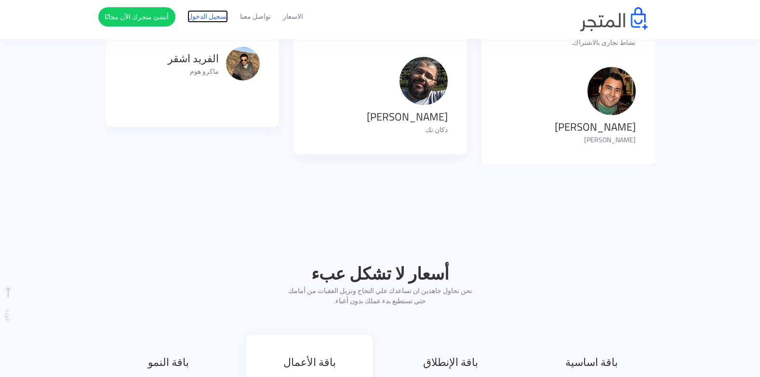
click at [222, 15] on link "تسجيل الدخول" at bounding box center [208, 17] width 41 height 10
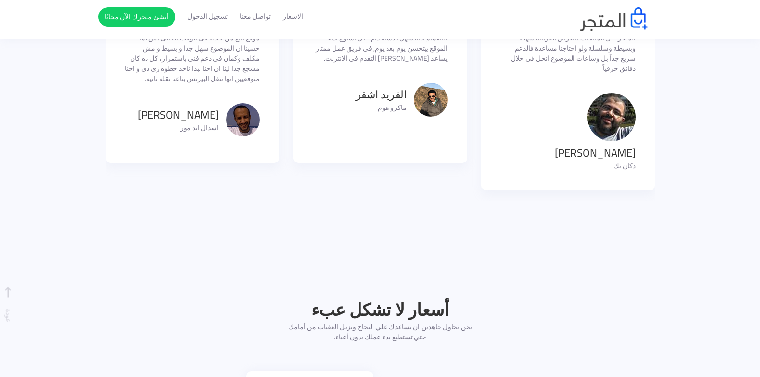
scroll to position [772, 0]
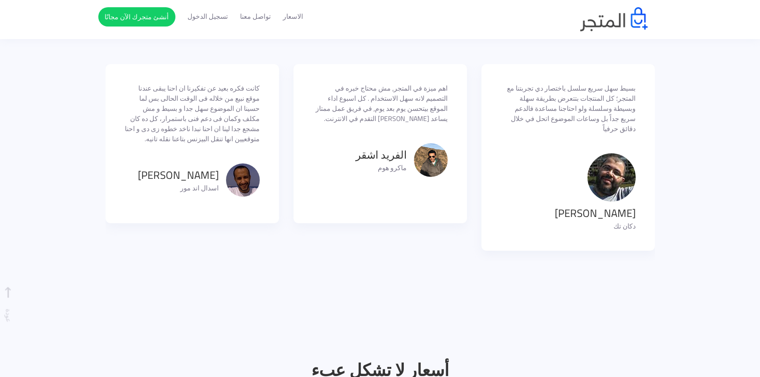
click at [572, 221] on p "دكان تك" at bounding box center [595, 226] width 81 height 10
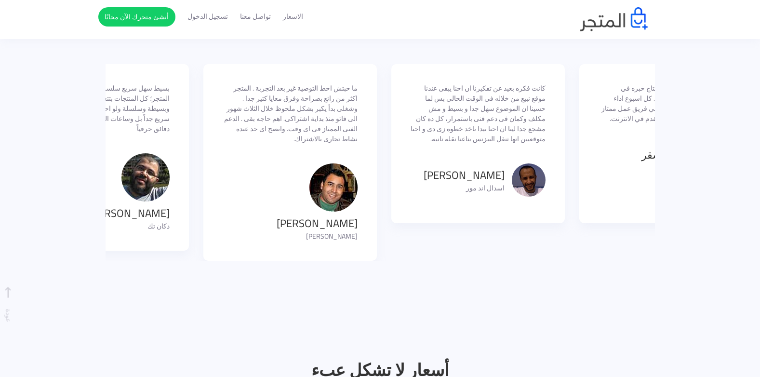
drag, startPoint x: 170, startPoint y: 106, endPoint x: 473, endPoint y: 132, distance: 304.0
click at [473, 132] on div "كانت فكره بعيد عن تفكيرنا ان احنا يبقى عندنا موقع نبيع من خلاله فى الوقت الحالى…" at bounding box center [377, 162] width 1881 height 197
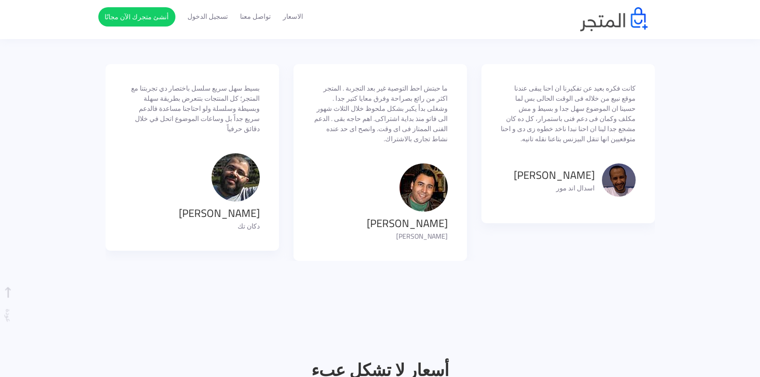
drag, startPoint x: 0, startPoint y: 191, endPoint x: 238, endPoint y: 157, distance: 240.6
click at [280, 157] on section "قالوا عن المتجر كانت فكره بعيد عن تفكيرنا ان احنا يبقى عندنا موقع نبيع من خلاله…" at bounding box center [380, 135] width 760 height 348
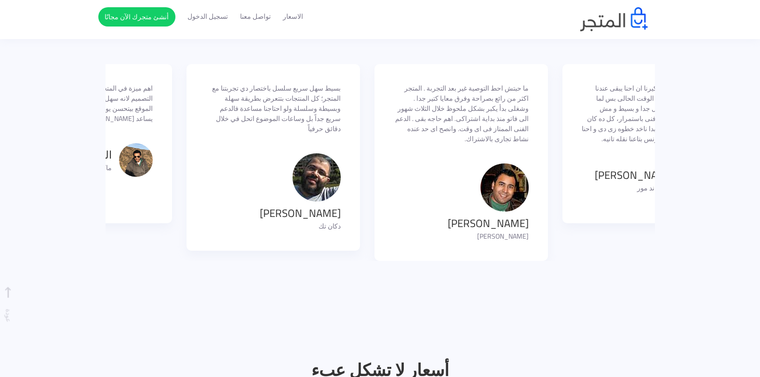
drag, startPoint x: 187, startPoint y: 182, endPoint x: 261, endPoint y: 176, distance: 74.0
click at [261, 221] on p "دكان تك" at bounding box center [300, 226] width 81 height 10
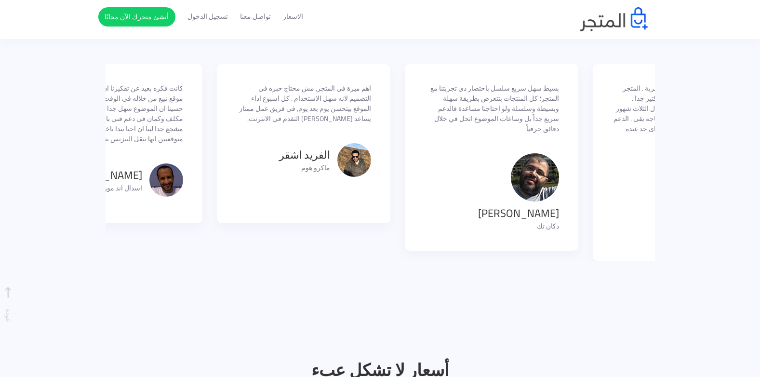
drag, startPoint x: 499, startPoint y: 90, endPoint x: 539, endPoint y: 89, distance: 40.5
click at [536, 89] on p "بسيط سهل سريع سلسل باختصار دي تجربتنا مع المتجر؛ كل المنتجات بتتعرض بطريقة سهلة…" at bounding box center [491, 108] width 135 height 51
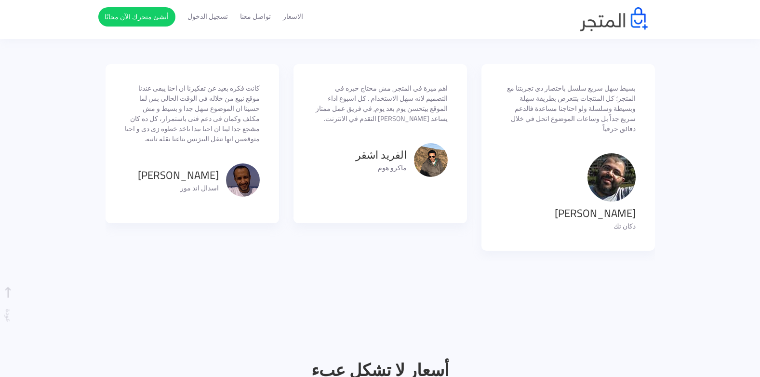
drag, startPoint x: 359, startPoint y: 121, endPoint x: 500, endPoint y: 134, distance: 141.4
click at [467, 128] on div "اهم ميزة في المتجر, مش محتاج خبره في التصميم لانه سهل الاستخدام . كل اسبوع اداء…" at bounding box center [381, 143] width 174 height 159
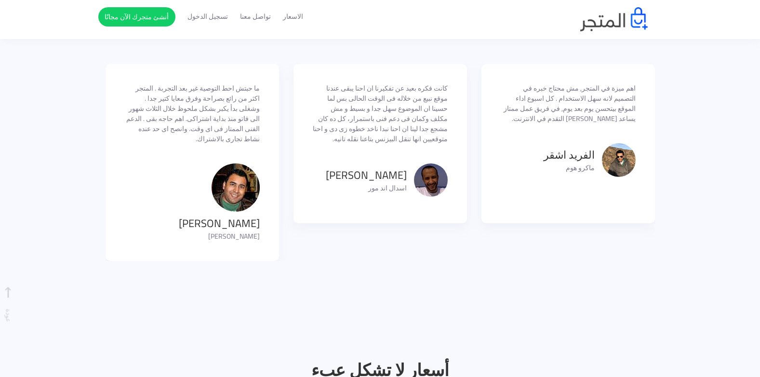
drag, startPoint x: 289, startPoint y: 134, endPoint x: 505, endPoint y: 155, distance: 217.1
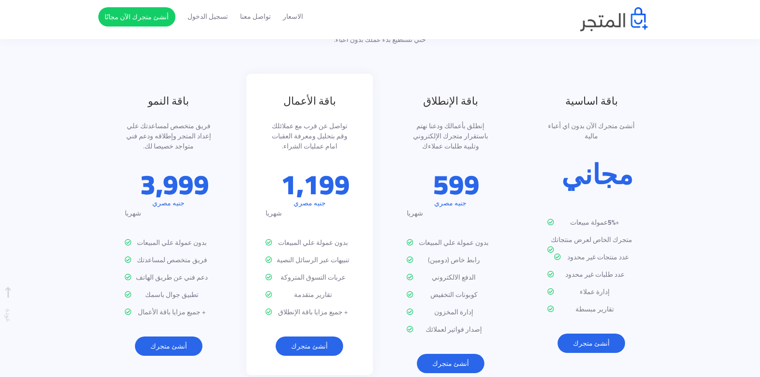
scroll to position [1109, 0]
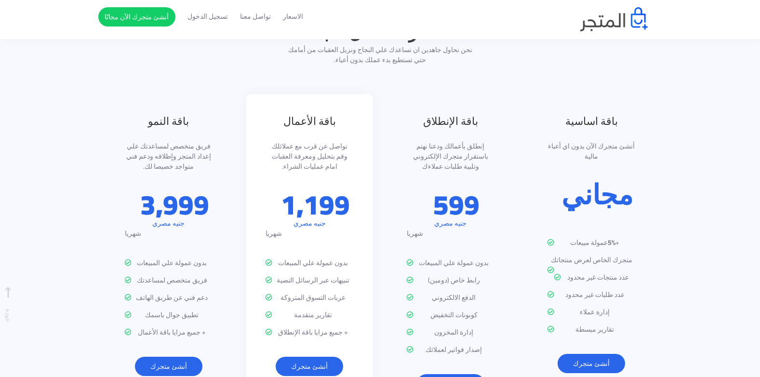
click at [719, 126] on section "أسعار لا تشكل عبء نحن نحاول جاهدين ان نساعدك علي النجاح ونزيل العقبات من أمامك …" at bounding box center [380, 217] width 760 height 490
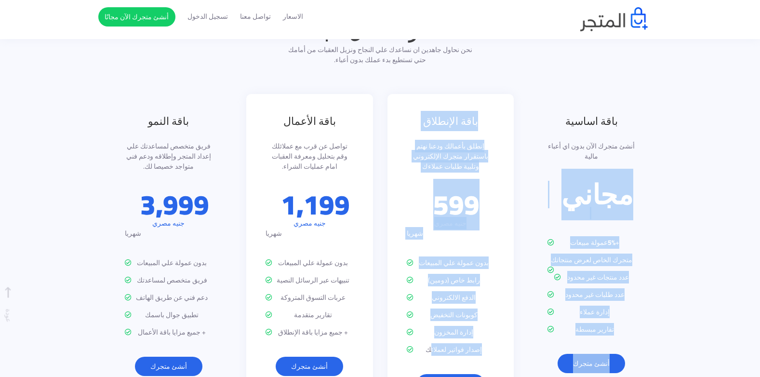
drag, startPoint x: 634, startPoint y: 164, endPoint x: 432, endPoint y: 315, distance: 252.6
click at [432, 315] on div "باقة اساسية أنشئ متجرك الآن بدون اي أعباء مالية مجاني + 5% عمولة مبيعات متجرك ا…" at bounding box center [380, 260] width 564 height 333
drag, startPoint x: 432, startPoint y: 315, endPoint x: 526, endPoint y: 186, distance: 160.2
click at [526, 186] on div "باقة اساسية أنشئ متجرك الآن بدون اي أعباء مالية مجاني + 5% عمولة مبيعات متجرك ا…" at bounding box center [591, 250] width 141 height 313
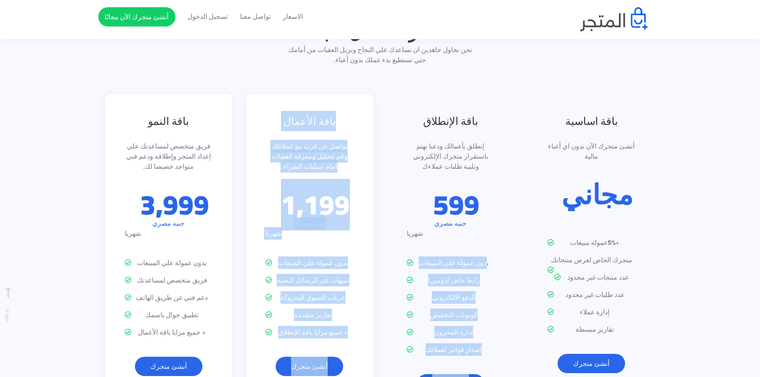
drag, startPoint x: 486, startPoint y: 217, endPoint x: 227, endPoint y: 311, distance: 275.0
click at [227, 311] on div "باقة اساسية أنشئ متجرك الآن بدون اي أعباء مالية مجاني + 5% عمولة مبيعات متجرك ا…" at bounding box center [380, 260] width 564 height 333
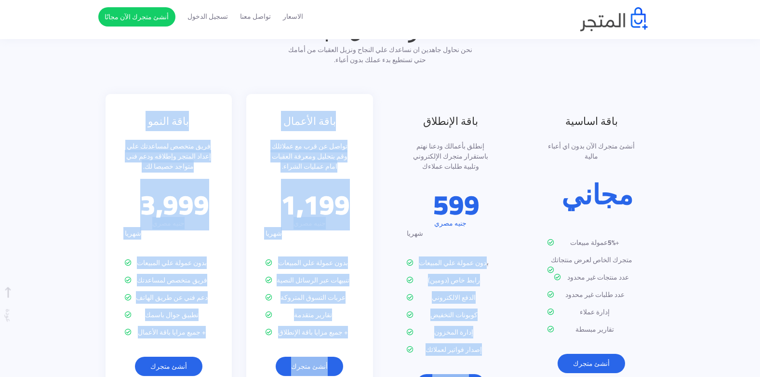
drag, startPoint x: 227, startPoint y: 311, endPoint x: 153, endPoint y: 244, distance: 99.7
click at [153, 275] on p "فريق متخصص لمساعدتك" at bounding box center [169, 280] width 88 height 10
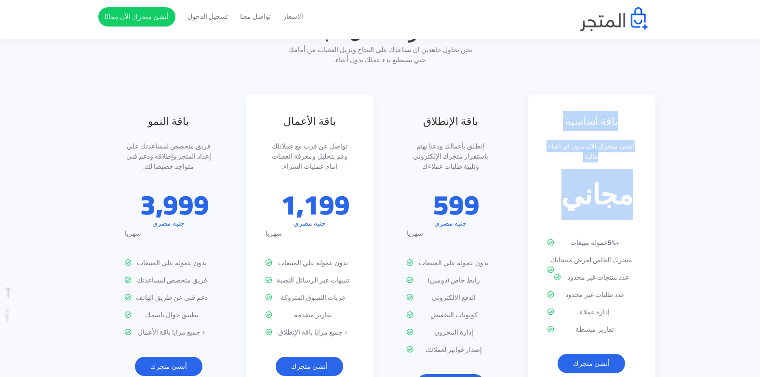
drag, startPoint x: 150, startPoint y: 61, endPoint x: 594, endPoint y: 175, distance: 458.4
click at [594, 175] on div "أسعار لا تشكل عبء نحن نحاول جاهدين ان نساعدك علي النجاح ونزيل العقبات من أمامك …" at bounding box center [380, 224] width 564 height 408
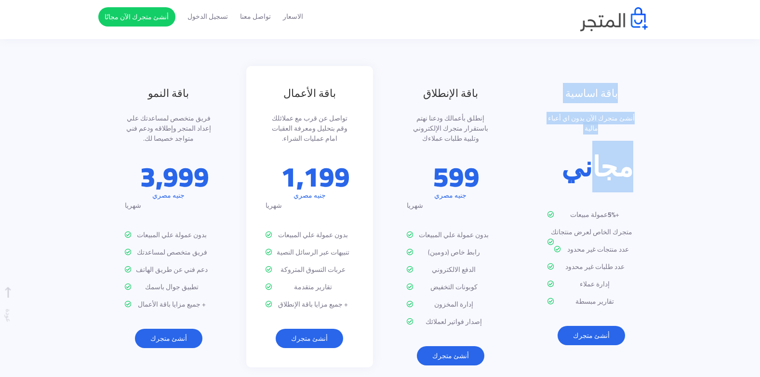
scroll to position [1125, 0]
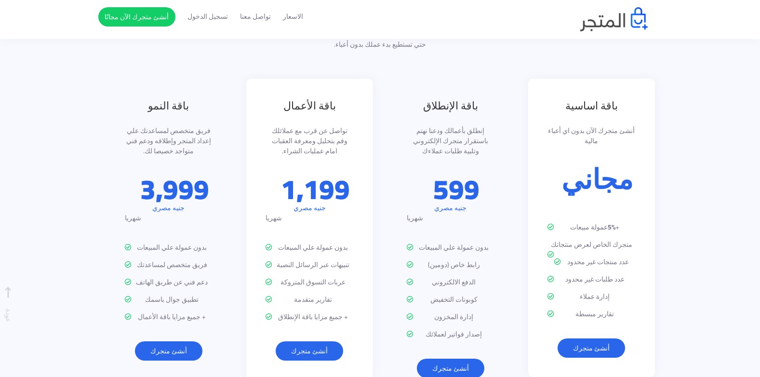
click at [633, 181] on div "باقة اساسية أنشئ متجرك الآن بدون اي أعباء مالية مجاني + 5% عمولة مبيعات متجرك ا…" at bounding box center [592, 228] width 127 height 299
click at [633, 240] on p "متجرك الخاص لعرض منتجاتك" at bounding box center [592, 245] width 88 height 10
click at [659, 211] on div "باقة اساسية أنشئ متجرك الآن بدون اي أعباء مالية مجاني + 5% عمولة مبيعات متجرك ا…" at bounding box center [591, 235] width 141 height 313
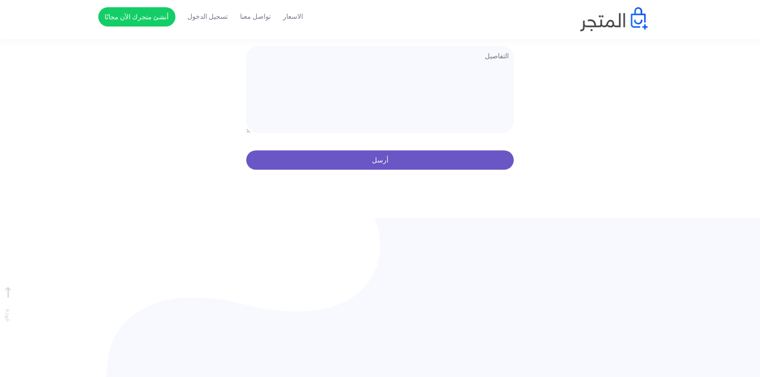
scroll to position [1932, 0]
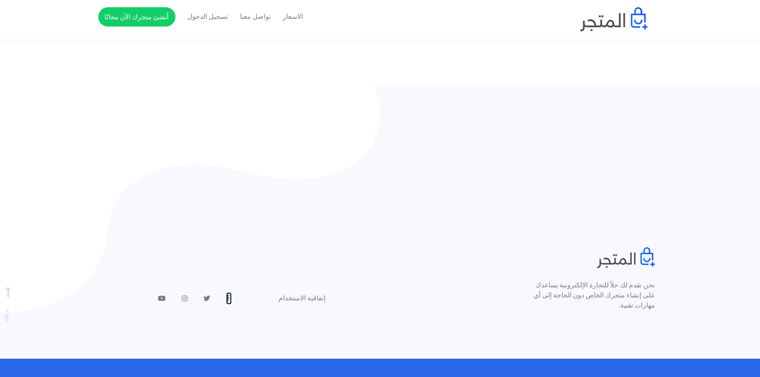
click at [229, 295] on icon at bounding box center [227, 298] width 3 height 7
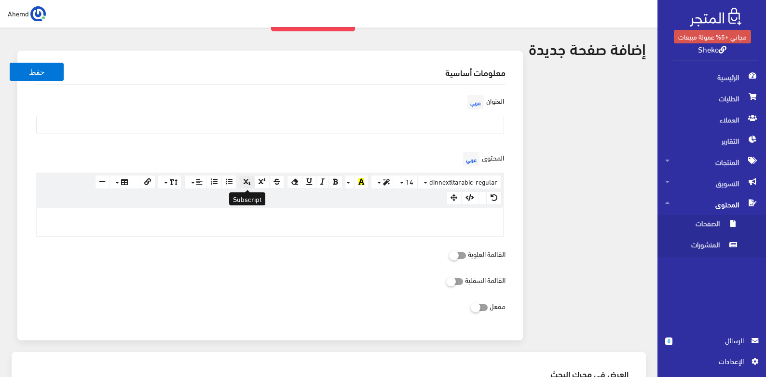
scroll to position [96, 0]
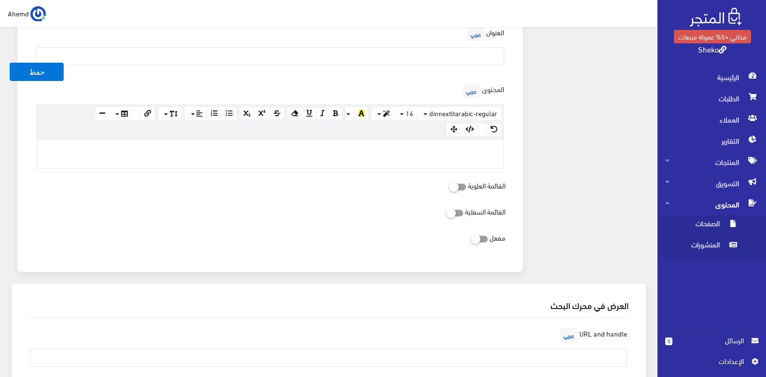
click at [398, 142] on div at bounding box center [270, 154] width 466 height 28
click at [462, 115] on span "dinnextltarabic-regular" at bounding box center [463, 113] width 68 height 12
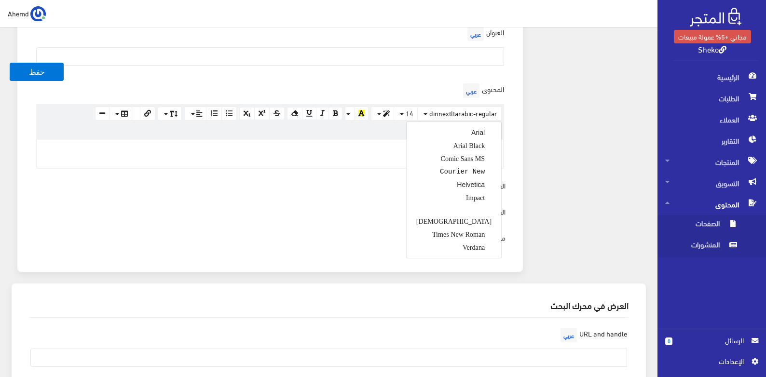
click at [554, 150] on form "حفظ معلومات أساسية العنوان عربي المحتوى عربي × Insert Image Select from files I…" at bounding box center [329, 316] width 634 height 691
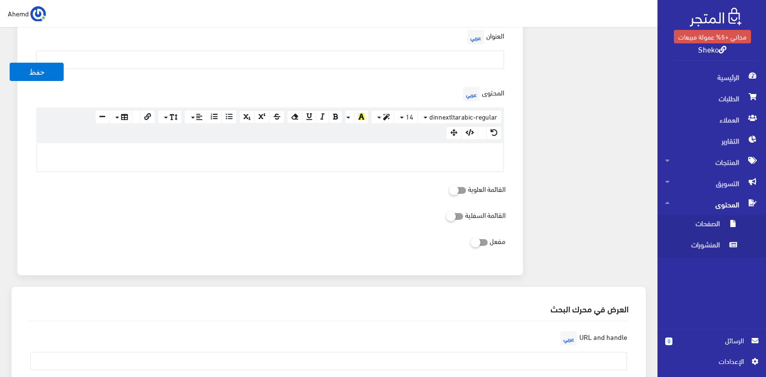
scroll to position [0, 0]
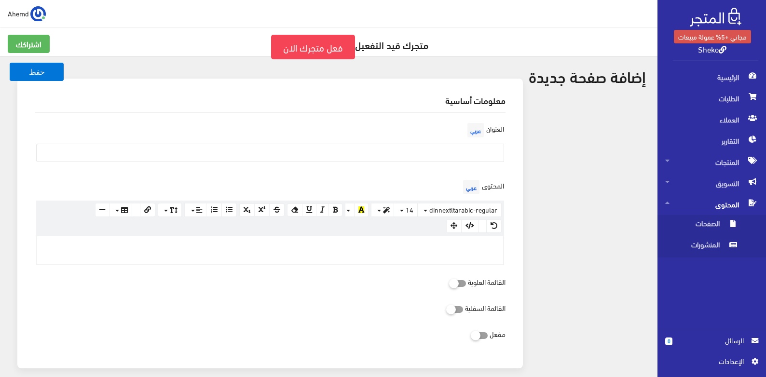
click at [253, 291] on div "القائمة العلوية" at bounding box center [270, 282] width 482 height 18
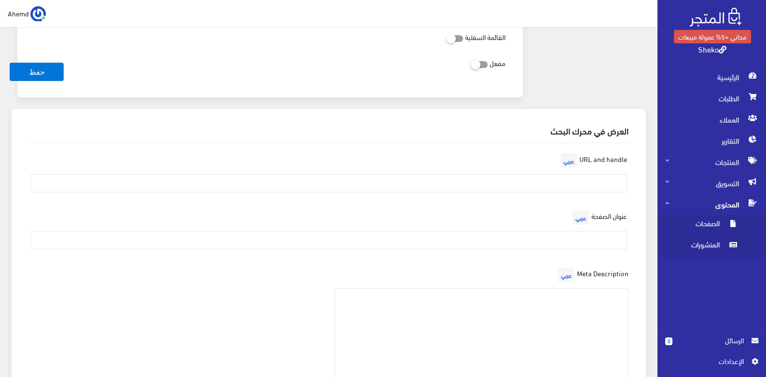
scroll to position [289, 0]
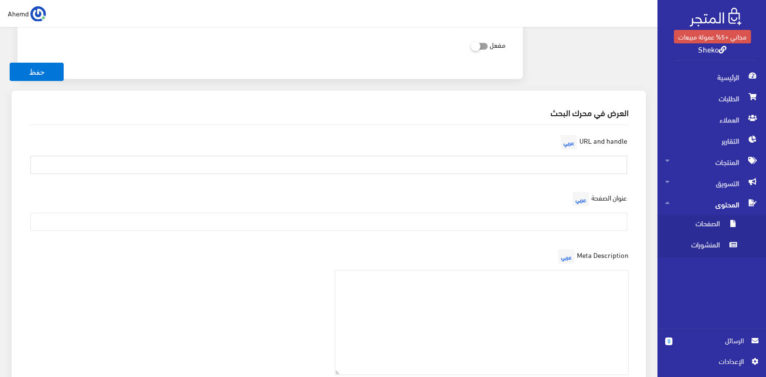
click at [597, 160] on input "text" at bounding box center [328, 165] width 597 height 18
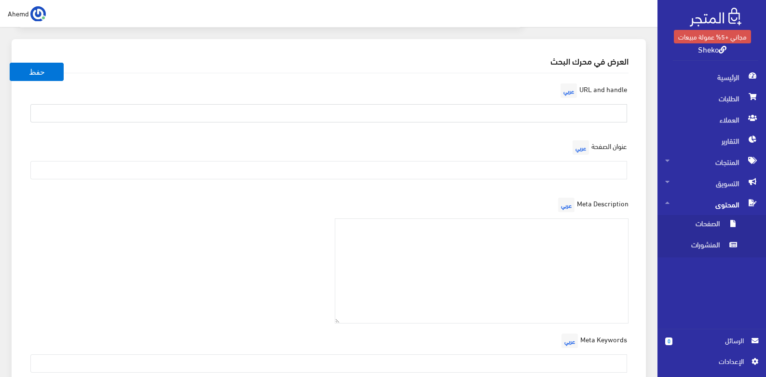
scroll to position [423, 0]
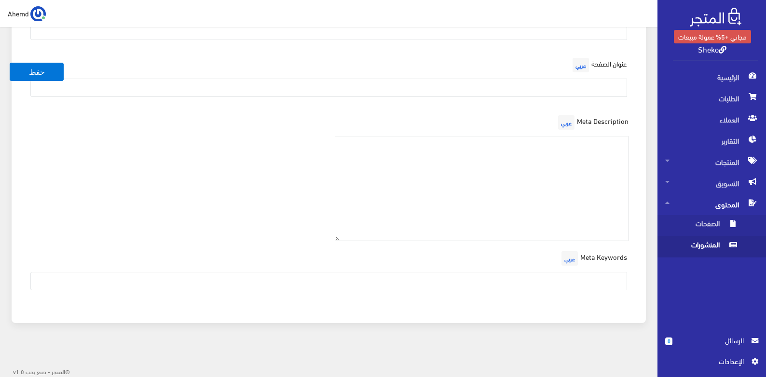
click at [721, 240] on span "المنشورات" at bounding box center [701, 246] width 73 height 21
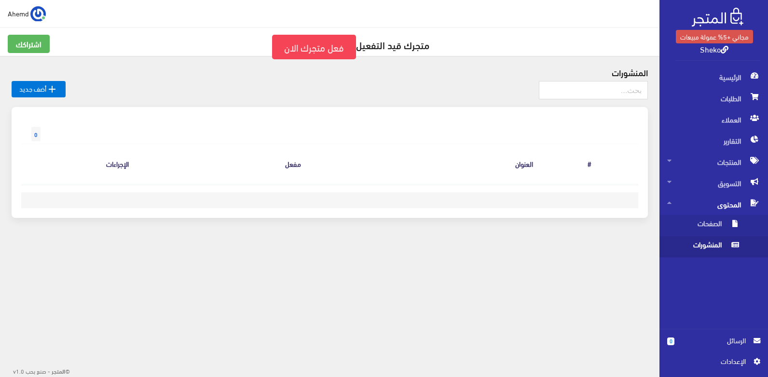
click at [727, 344] on span "الرسائل" at bounding box center [714, 340] width 64 height 11
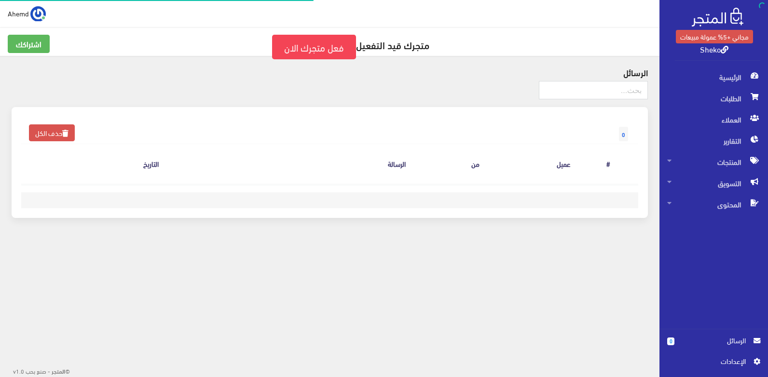
click at [739, 366] on span "اﻹعدادات" at bounding box center [710, 361] width 70 height 11
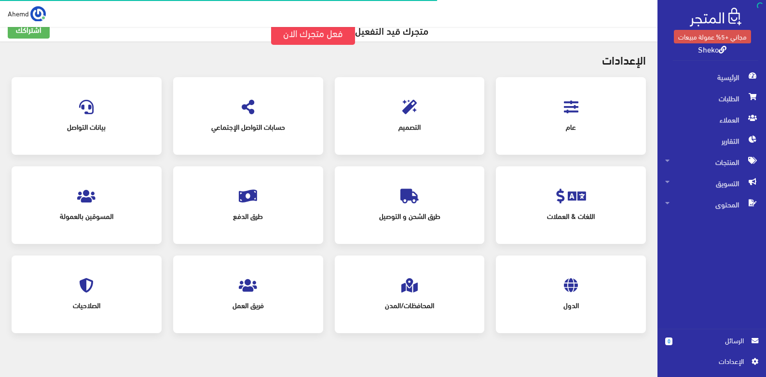
scroll to position [25, 0]
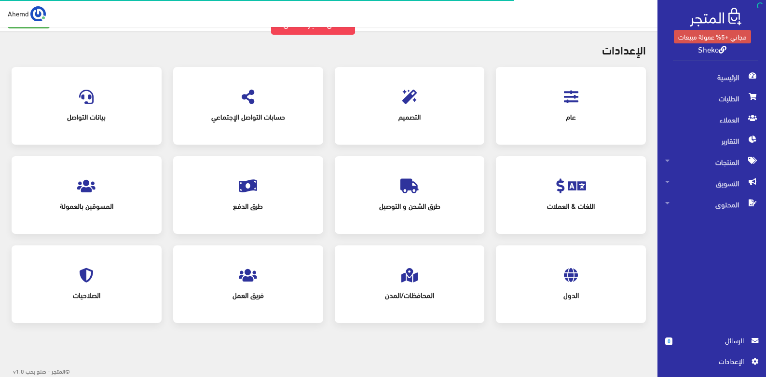
click at [594, 113] on span "عام" at bounding box center [571, 116] width 115 height 21
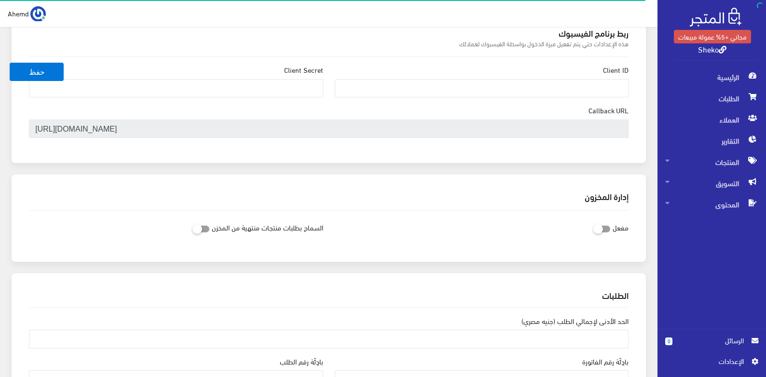
scroll to position [723, 0]
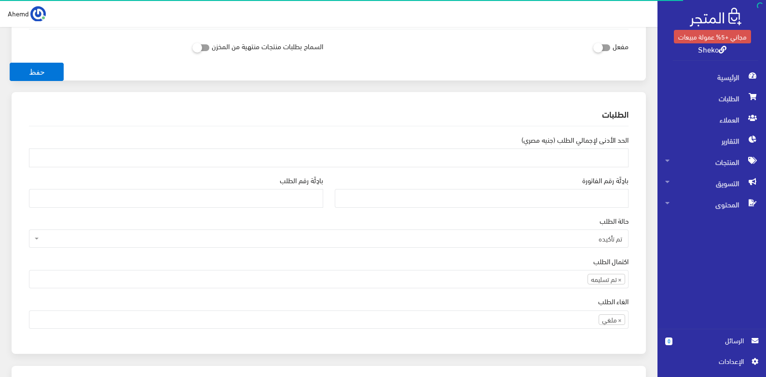
click at [730, 367] on link "اﻹعدادات" at bounding box center [711, 363] width 93 height 15
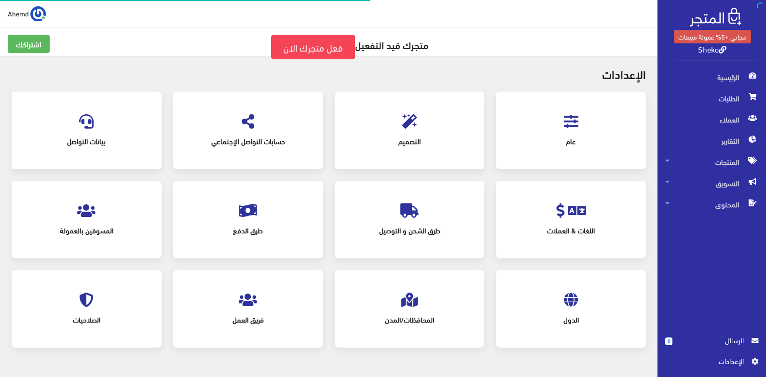
click at [414, 125] on icon at bounding box center [409, 121] width 14 height 14
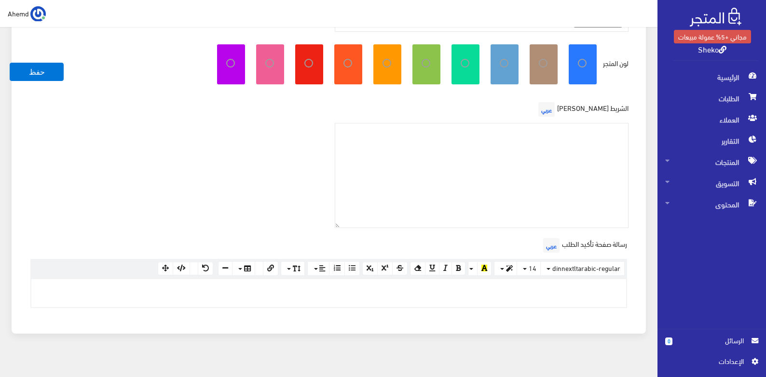
scroll to position [206, 0]
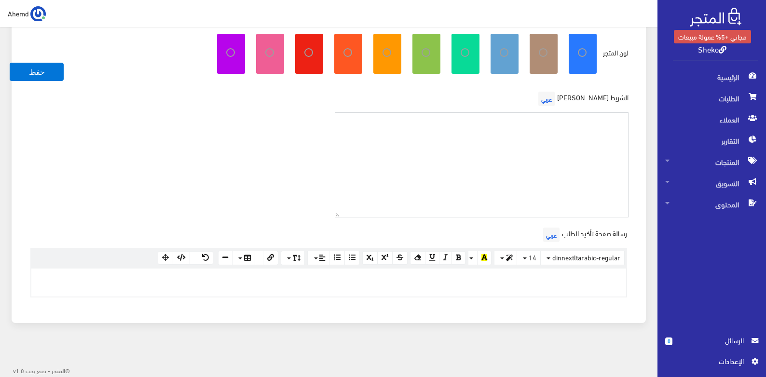
click at [524, 180] on textarea at bounding box center [482, 165] width 294 height 106
click at [592, 297] on div "www.google.com 100% 50% 25%" at bounding box center [328, 283] width 597 height 30
click at [590, 289] on div at bounding box center [328, 283] width 595 height 28
click at [748, 366] on span "اﻹعدادات" at bounding box center [708, 361] width 86 height 11
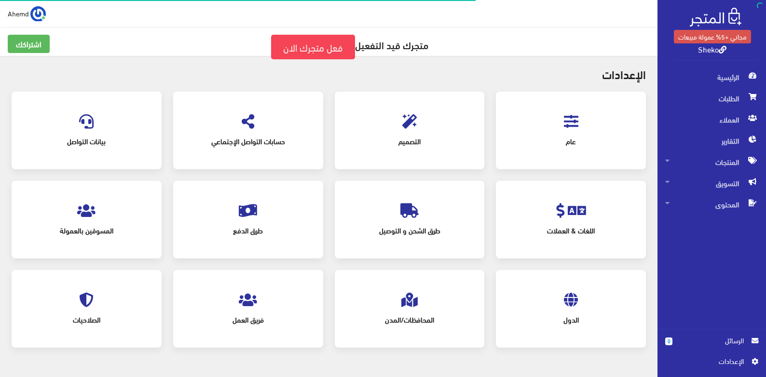
click at [226, 137] on span "حسابات التواصل الإجتماعي" at bounding box center [247, 141] width 115 height 21
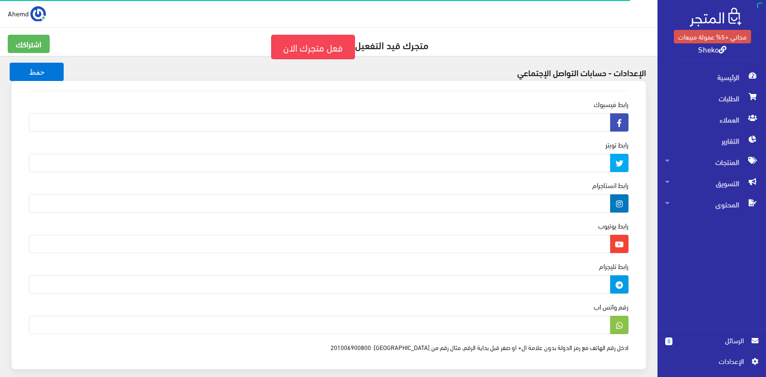
click at [736, 360] on span "اﻹعدادات" at bounding box center [708, 361] width 70 height 11
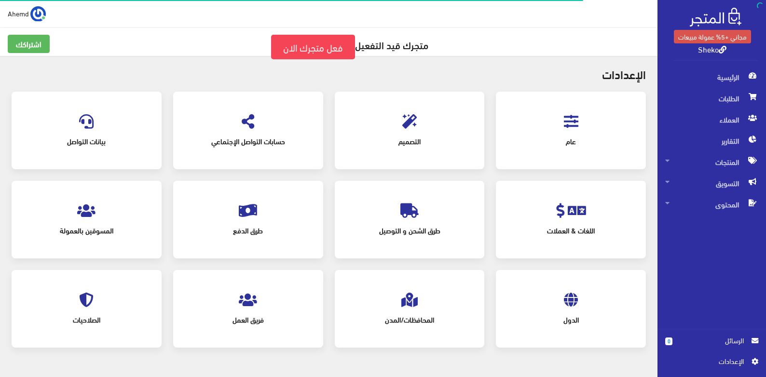
click at [570, 230] on span "اللغات & العملات" at bounding box center [571, 230] width 115 height 21
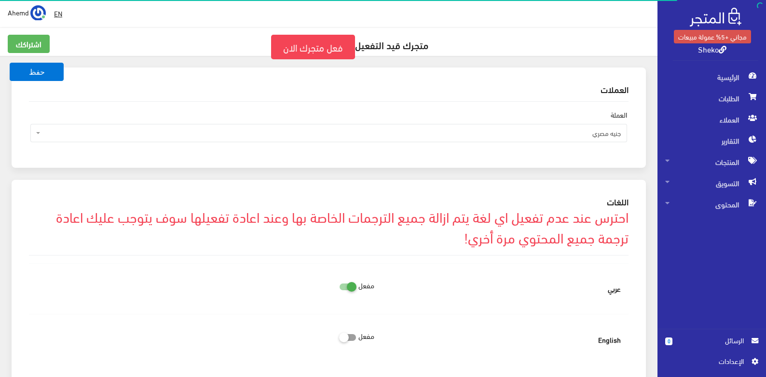
click at [478, 129] on span "جنيه مصري" at bounding box center [331, 133] width 578 height 10
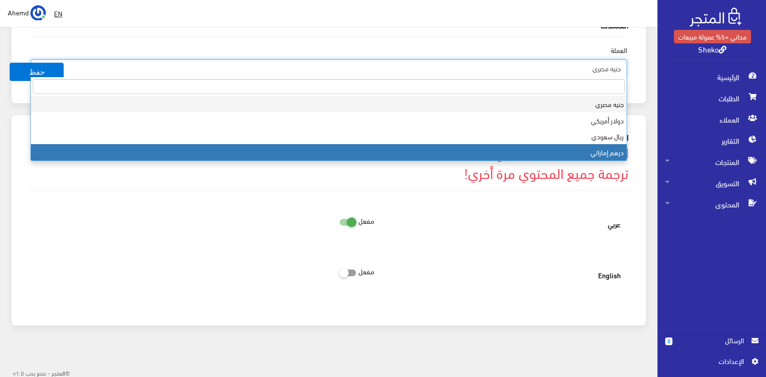
scroll to position [67, 0]
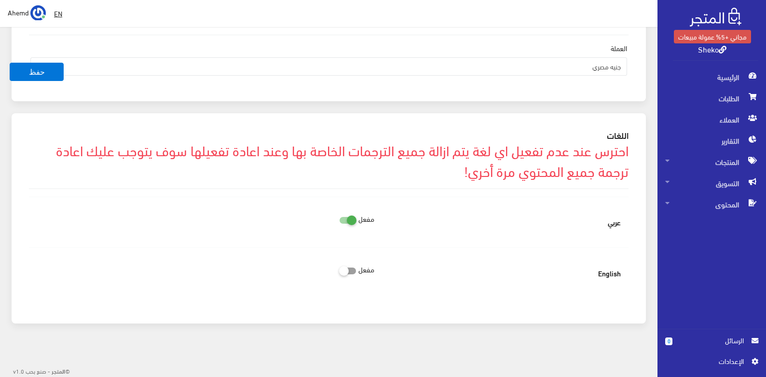
click at [752, 360] on icon at bounding box center [754, 361] width 7 height 7
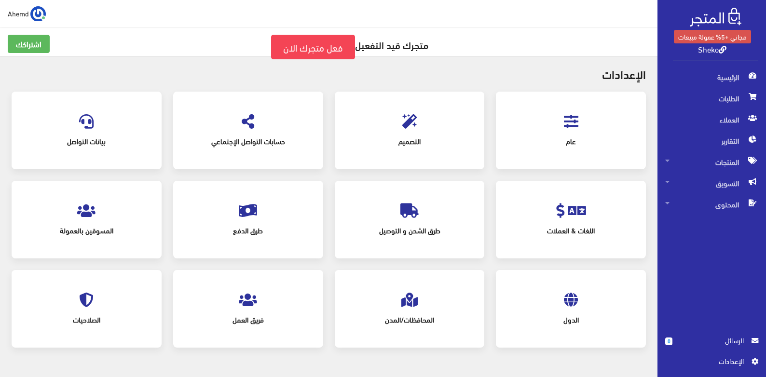
click at [219, 219] on div "طرق الدفع" at bounding box center [248, 219] width 131 height 58
click at [261, 211] on div "طرق الدفع" at bounding box center [248, 219] width 131 height 58
click at [256, 211] on icon at bounding box center [248, 211] width 18 height 14
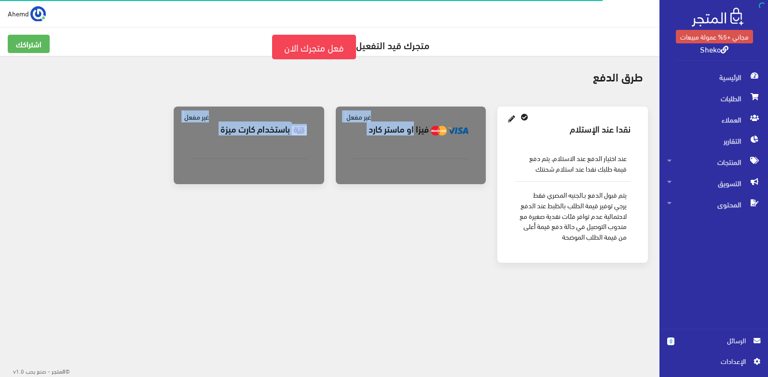
drag, startPoint x: 414, startPoint y: 137, endPoint x: 305, endPoint y: 218, distance: 135.1
click at [305, 218] on div "نقدا عند الإستلام" at bounding box center [330, 191] width 648 height 168
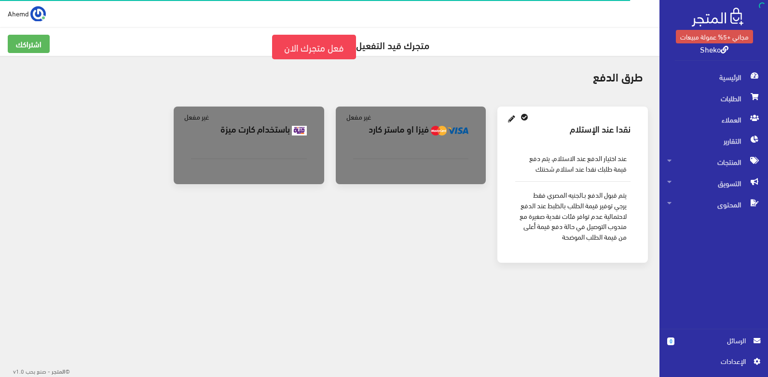
click at [305, 219] on div "باستخدام كارت ميزة غير مفعل" at bounding box center [249, 191] width 162 height 168
drag, startPoint x: 629, startPoint y: 132, endPoint x: 566, endPoint y: 129, distance: 63.7
click at [566, 129] on h3 "نقدا عند الإستلام" at bounding box center [573, 129] width 116 height 10
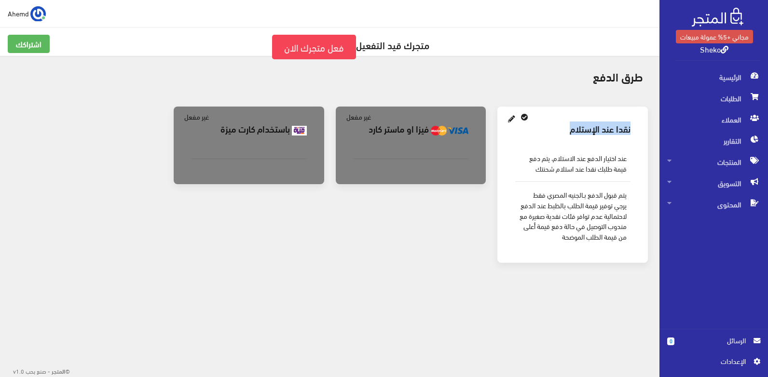
drag, startPoint x: 566, startPoint y: 129, endPoint x: 577, endPoint y: 138, distance: 14.4
click at [577, 138] on div "نقدا عند الإستلام" at bounding box center [572, 128] width 131 height 25
drag, startPoint x: 552, startPoint y: 127, endPoint x: 635, endPoint y: 125, distance: 83.4
click at [635, 125] on div "نقدا عند الإستلام" at bounding box center [572, 128] width 131 height 25
click at [524, 116] on icon at bounding box center [524, 117] width 7 height 7
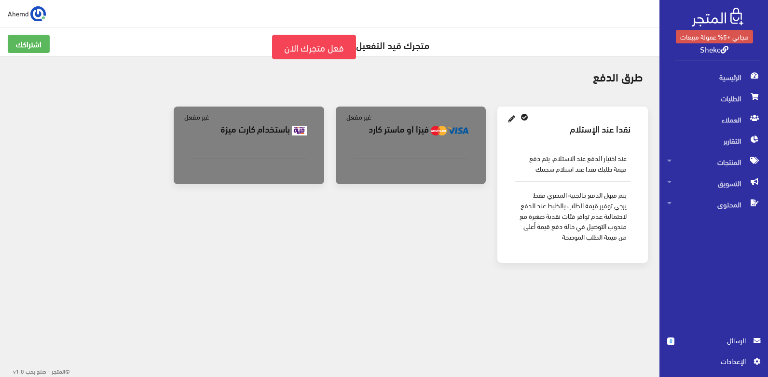
click at [715, 358] on span "اﻹعدادات" at bounding box center [710, 361] width 70 height 11
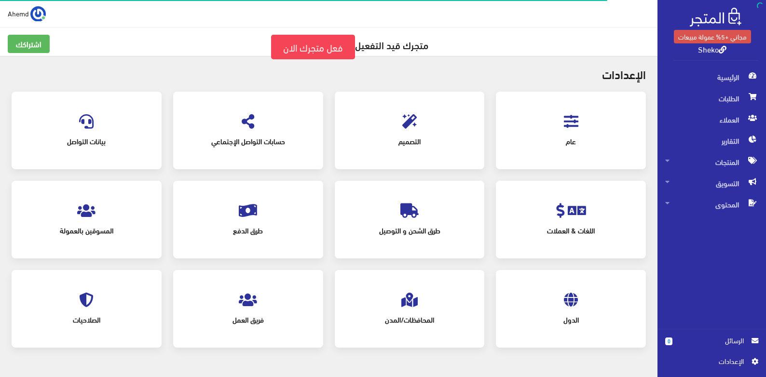
click at [580, 304] on div "الدول" at bounding box center [570, 309] width 131 height 58
click at [572, 304] on icon at bounding box center [571, 300] width 14 height 14
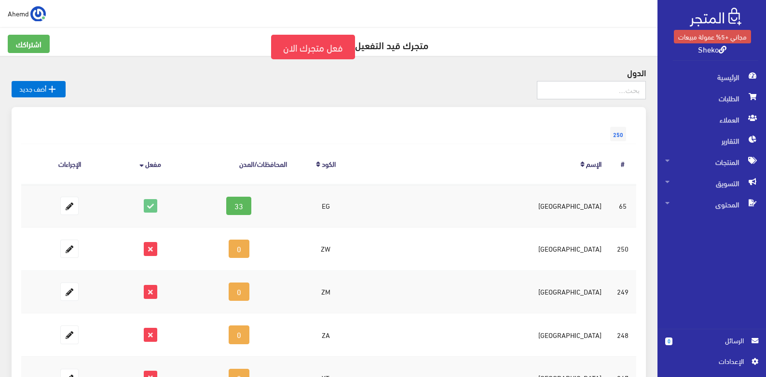
click at [601, 92] on input "text" at bounding box center [591, 90] width 109 height 18
type input "egy"
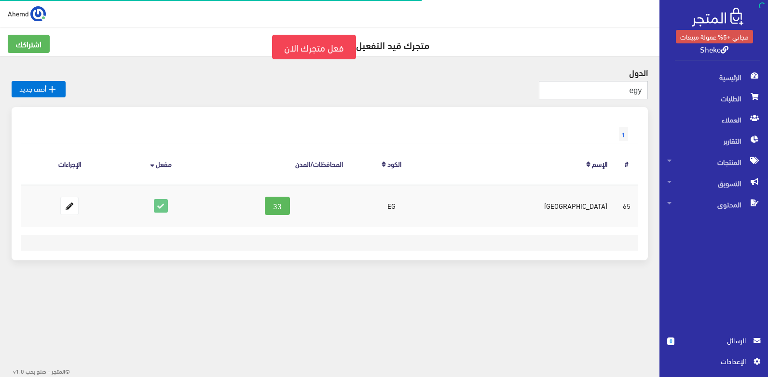
click at [612, 99] on input "egy" at bounding box center [593, 90] width 109 height 18
click at [613, 99] on input "egy" at bounding box center [593, 90] width 109 height 18
click at [721, 365] on span "اﻹعدادات" at bounding box center [710, 361] width 70 height 11
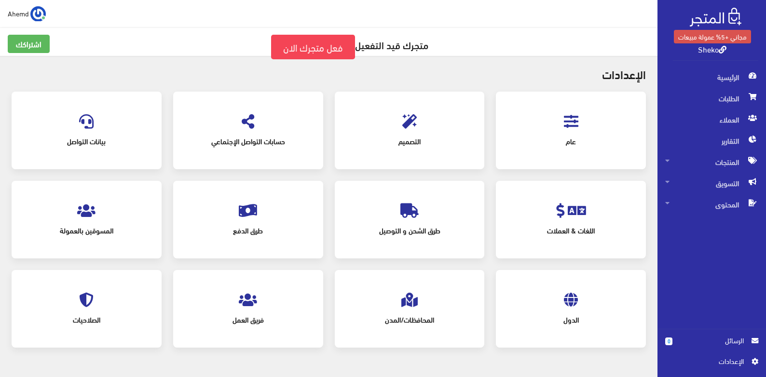
click at [413, 296] on icon at bounding box center [409, 300] width 16 height 14
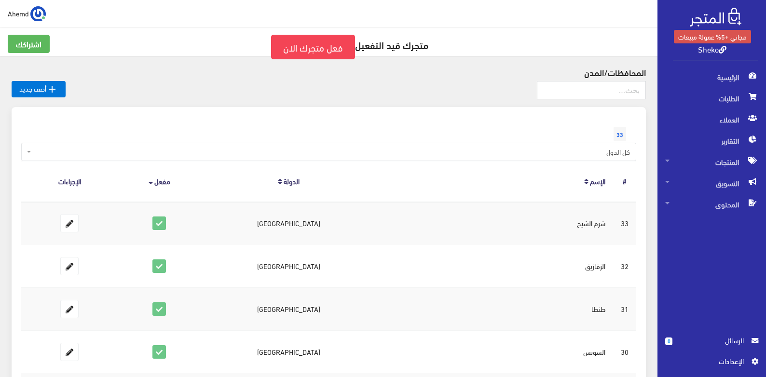
click at [716, 363] on span "اﻹعدادات" at bounding box center [708, 361] width 70 height 11
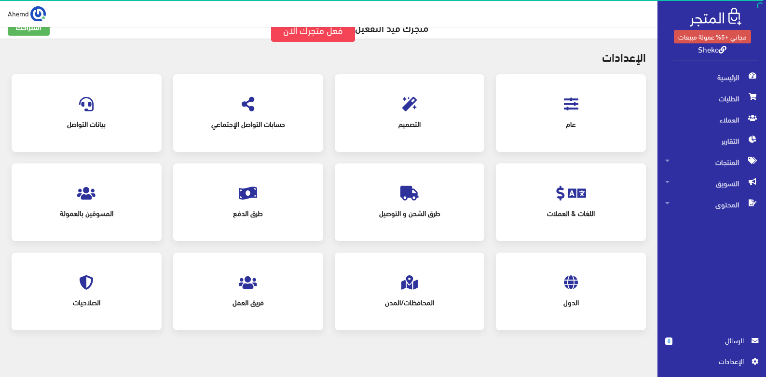
scroll to position [25, 0]
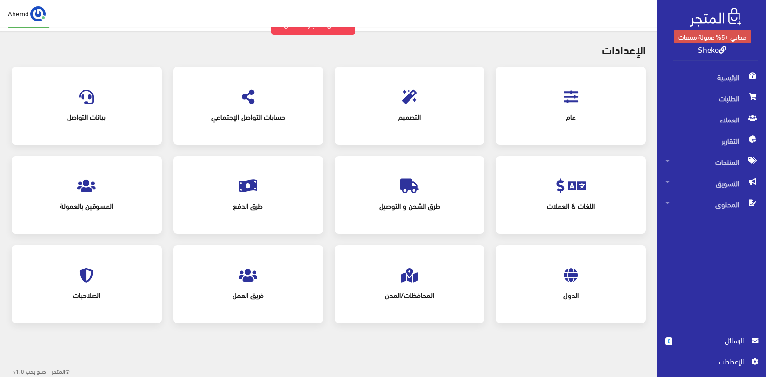
click at [440, 304] on span "المحافظات/المدن" at bounding box center [409, 295] width 115 height 21
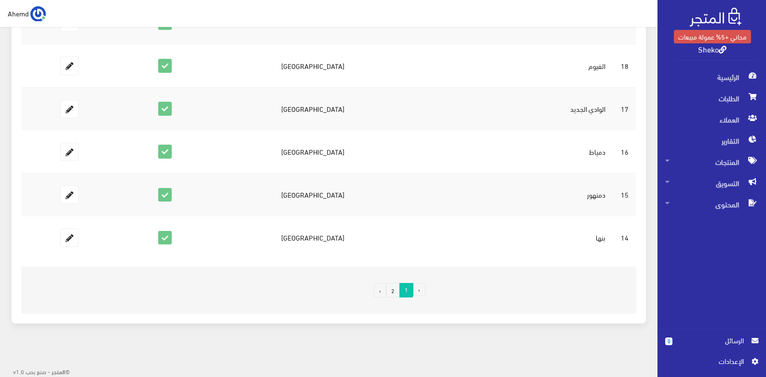
scroll to position [802, 0]
click at [395, 291] on link "2" at bounding box center [393, 290] width 14 height 14
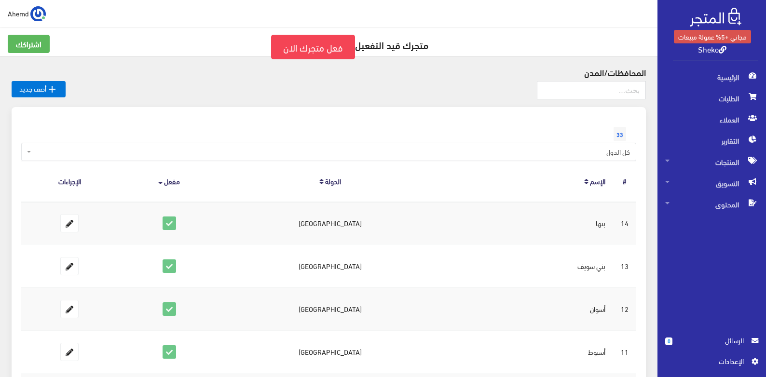
click at [598, 176] on link "الإسم" at bounding box center [597, 181] width 15 height 14
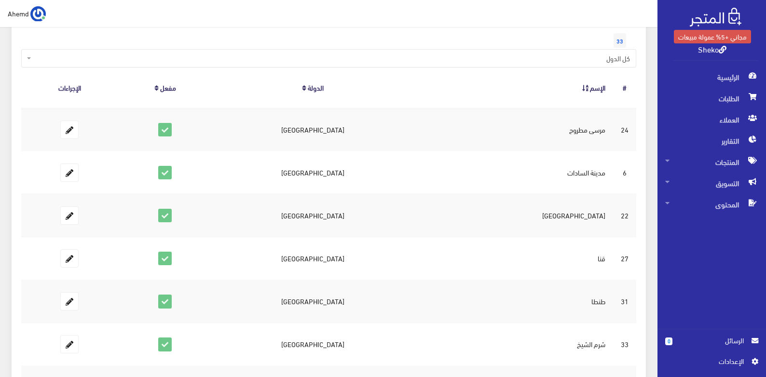
scroll to position [79, 0]
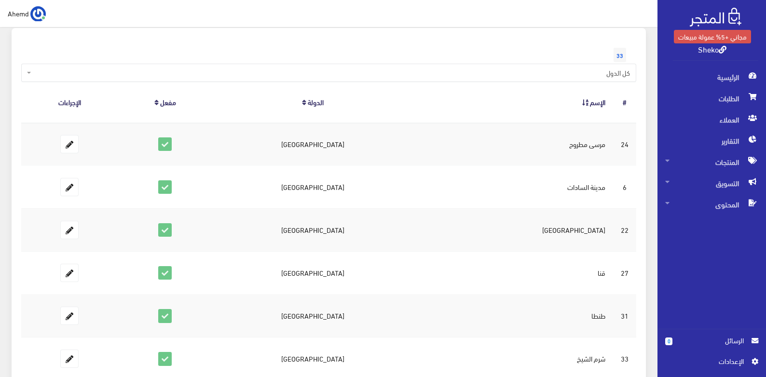
click at [626, 101] on th "#" at bounding box center [624, 102] width 23 height 40
click at [601, 109] on th "الإسم" at bounding box center [513, 102] width 200 height 40
click at [602, 109] on th "الإسم" at bounding box center [513, 102] width 200 height 40
click at [598, 108] on th "الإسم" at bounding box center [513, 102] width 200 height 40
click at [598, 104] on link "الإسم" at bounding box center [597, 102] width 15 height 14
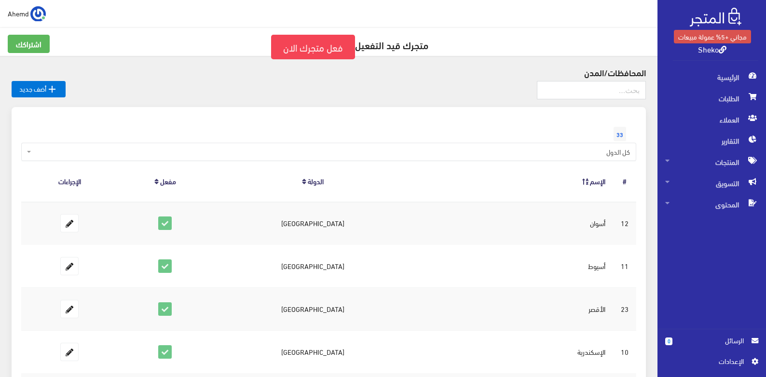
click at [324, 182] on link "الدولة" at bounding box center [316, 181] width 16 height 14
click at [325, 178] on link "الدولة" at bounding box center [317, 181] width 16 height 14
click at [625, 179] on th "#" at bounding box center [624, 181] width 23 height 40
drag, startPoint x: 625, startPoint y: 179, endPoint x: 623, endPoint y: 132, distance: 47.3
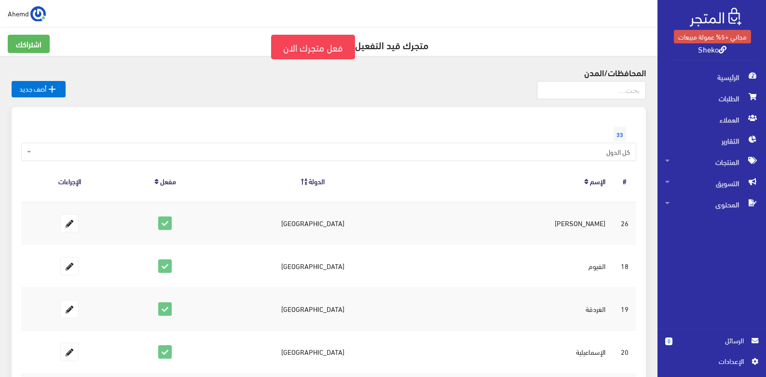
click at [623, 132] on span "33" at bounding box center [619, 134] width 13 height 14
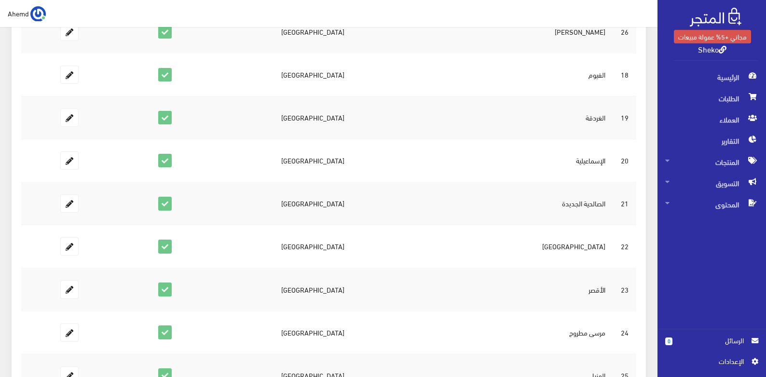
scroll to position [386, 0]
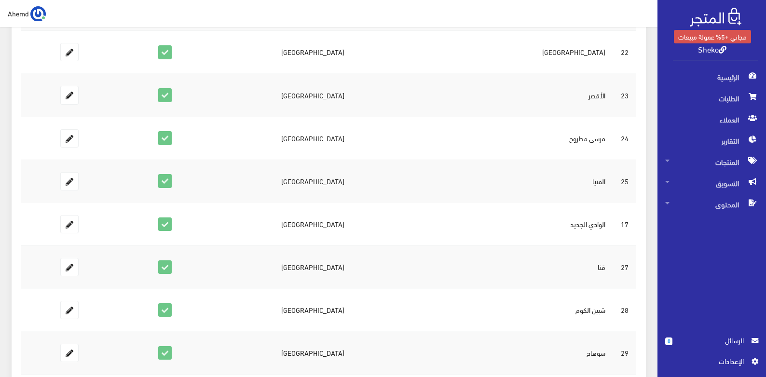
click at [704, 356] on span "اﻹعدادات" at bounding box center [708, 361] width 70 height 11
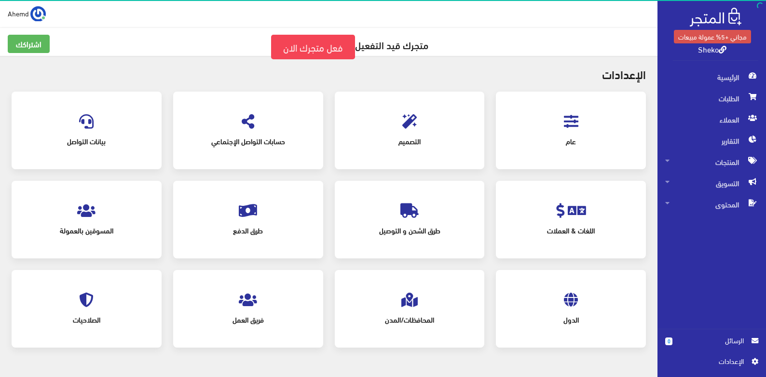
click at [243, 309] on div "فريق العمل" at bounding box center [248, 309] width 131 height 58
click at [248, 304] on icon at bounding box center [248, 300] width 18 height 14
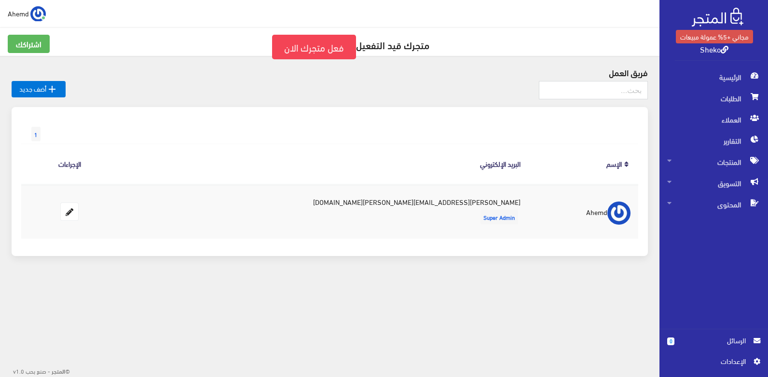
drag, startPoint x: 473, startPoint y: 201, endPoint x: 350, endPoint y: 203, distance: 123.5
click at [350, 203] on tr "Ahemd ahmed.abdelhai.marwan@gmail.com Super Admin" at bounding box center [329, 211] width 617 height 54
drag, startPoint x: 350, startPoint y: 203, endPoint x: 380, endPoint y: 228, distance: 39.8
click at [359, 224] on td "ahmed.abdelhai.marwan@gmail.com Super Admin" at bounding box center [323, 211] width 410 height 54
click at [261, 156] on th "البريد اﻹلكتروني" at bounding box center [323, 164] width 410 height 40
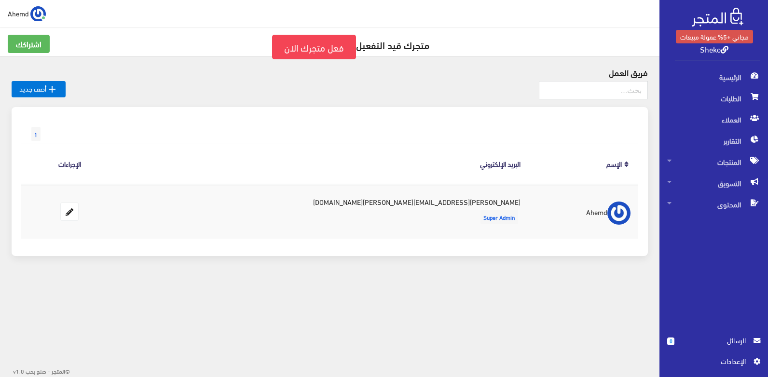
click at [719, 367] on link "اﻹعدادات" at bounding box center [713, 363] width 93 height 15
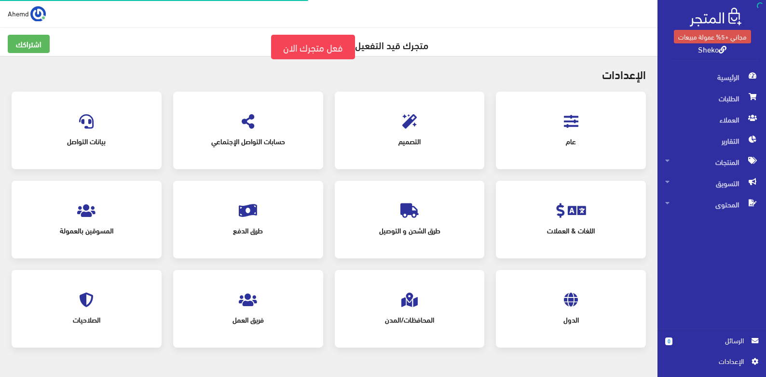
click at [77, 299] on div "الصلاحيات" at bounding box center [86, 309] width 131 height 58
click at [80, 300] on icon at bounding box center [86, 300] width 14 height 14
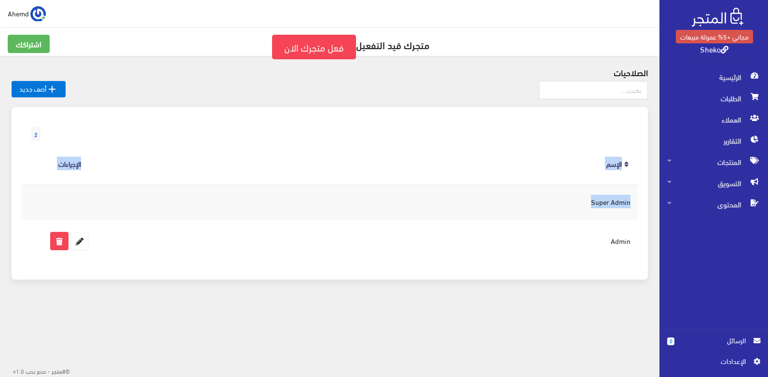
drag, startPoint x: 578, startPoint y: 201, endPoint x: 652, endPoint y: 203, distance: 73.8
click at [652, 203] on div "2 [DEMOGRAPHIC_DATA] الإجراءات Super Admin Admin" at bounding box center [330, 199] width 648 height 184
drag, startPoint x: 652, startPoint y: 203, endPoint x: 621, endPoint y: 222, distance: 36.8
click at [622, 221] on td "Admin" at bounding box center [378, 240] width 520 height 43
click at [337, 86] on div at bounding box center [330, 94] width 636 height 26
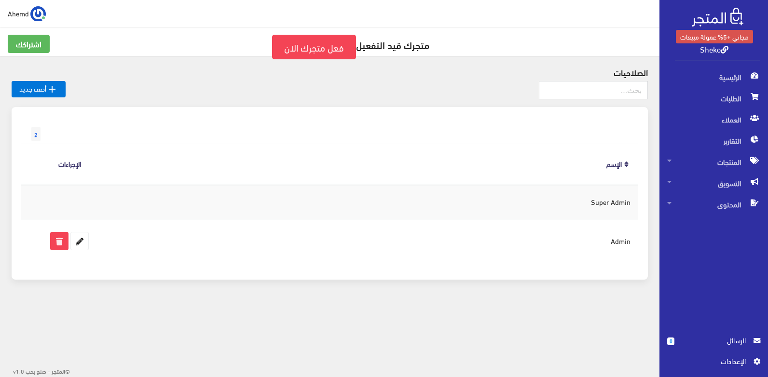
click at [21, 11] on span "Ahemd" at bounding box center [18, 13] width 21 height 12
click at [27, 26] on div "اشتراكي تسجيل الخروج" at bounding box center [7, 43] width 77 height 43
click at [35, 8] on img at bounding box center [37, 13] width 15 height 15
click at [33, 29] on link "اشتراكي" at bounding box center [7, 33] width 76 height 13
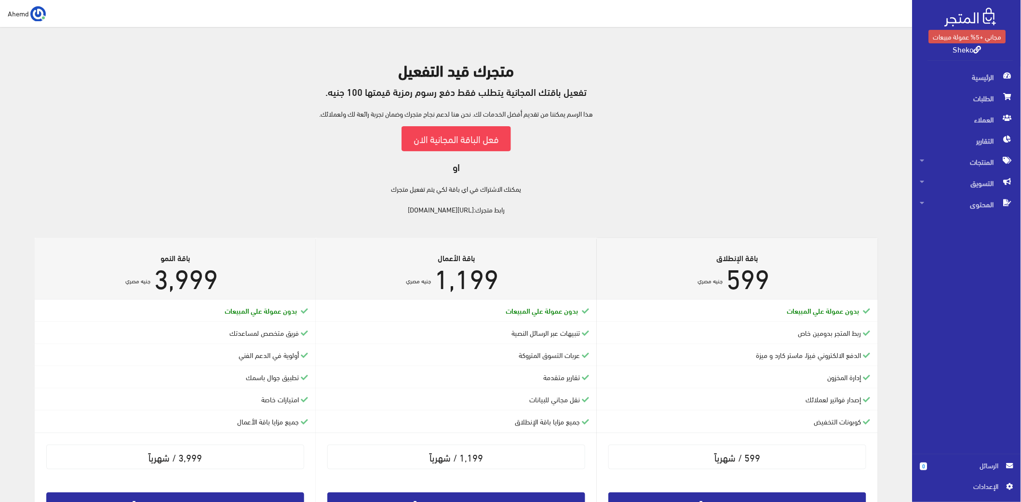
scroll to position [110, 0]
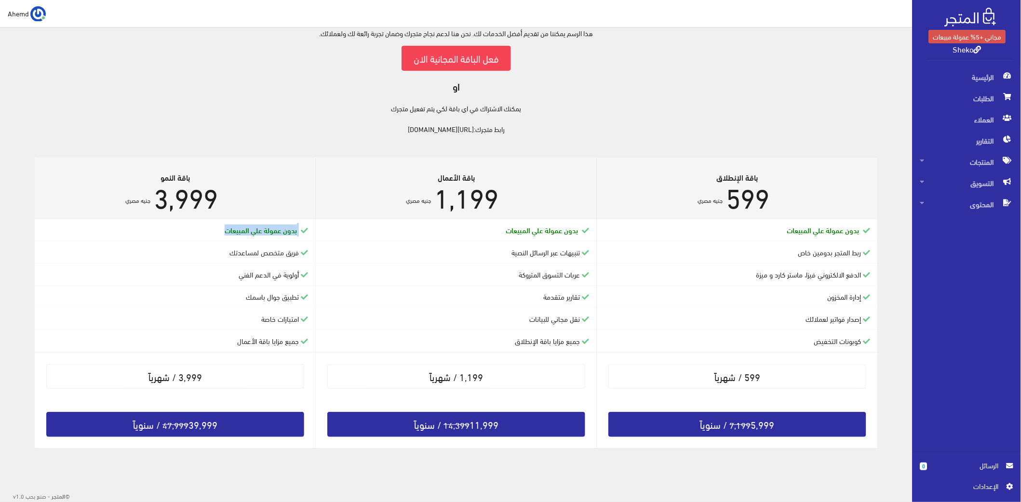
drag, startPoint x: 0, startPoint y: 230, endPoint x: 8, endPoint y: 189, distance: 41.3
click at [8, 189] on div "متجرك قيد التفعيل تفعيل باقتك المجانية يتطلب فقط دفع رسوم رمزية قيمتها 100 جنيه…" at bounding box center [456, 209] width 913 height 526
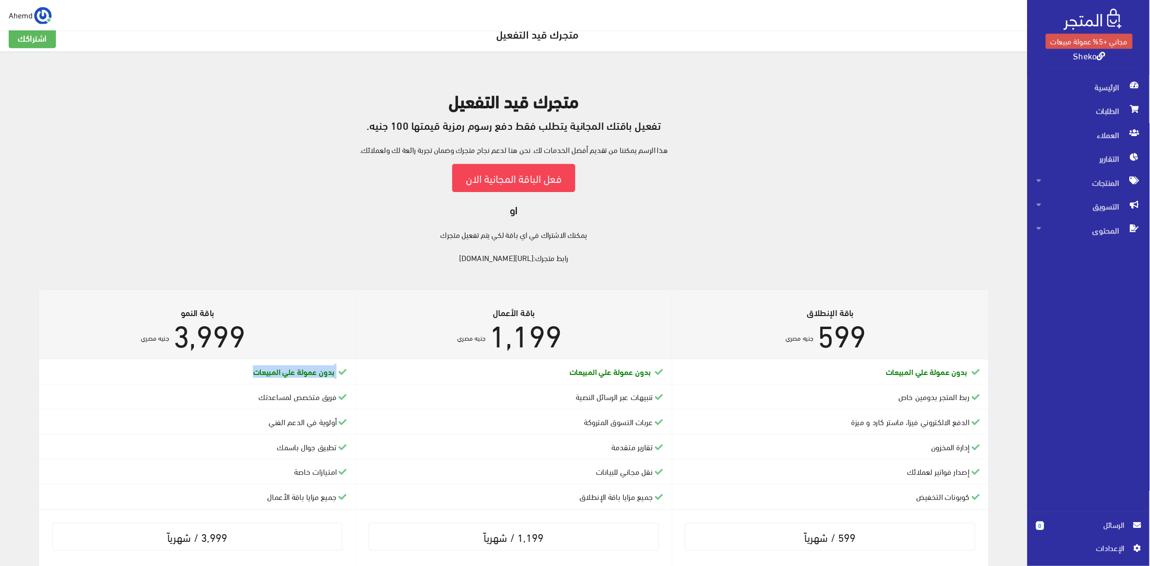
scroll to position [10, 0]
